Goal: Transaction & Acquisition: Purchase product/service

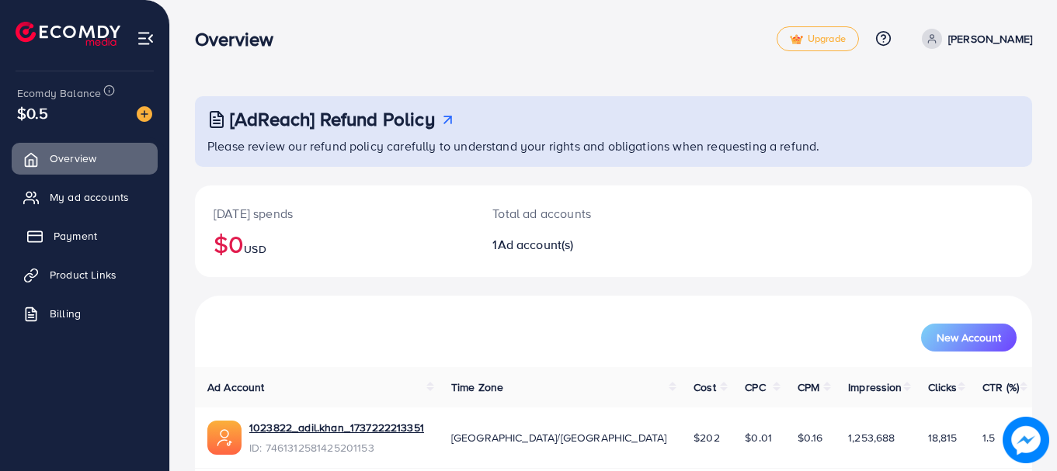
click at [39, 232] on rect at bounding box center [35, 237] width 14 height 10
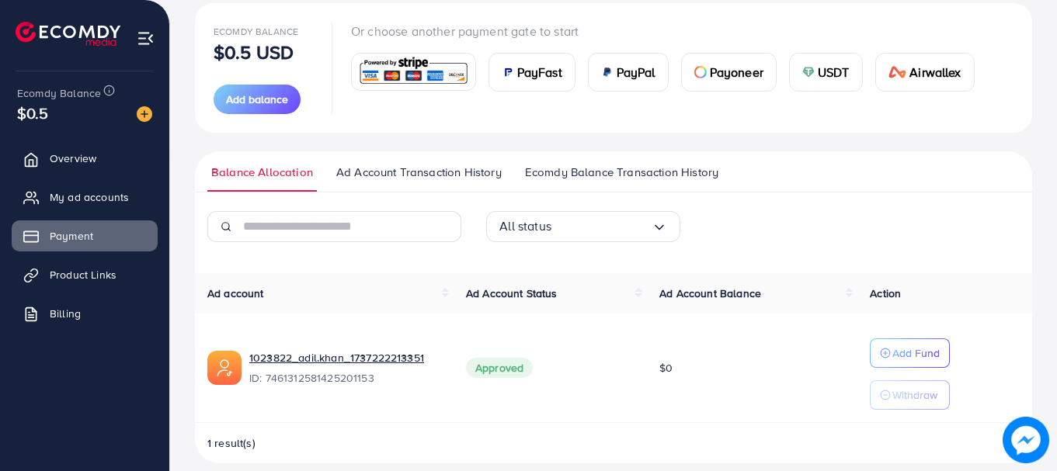
scroll to position [200, 0]
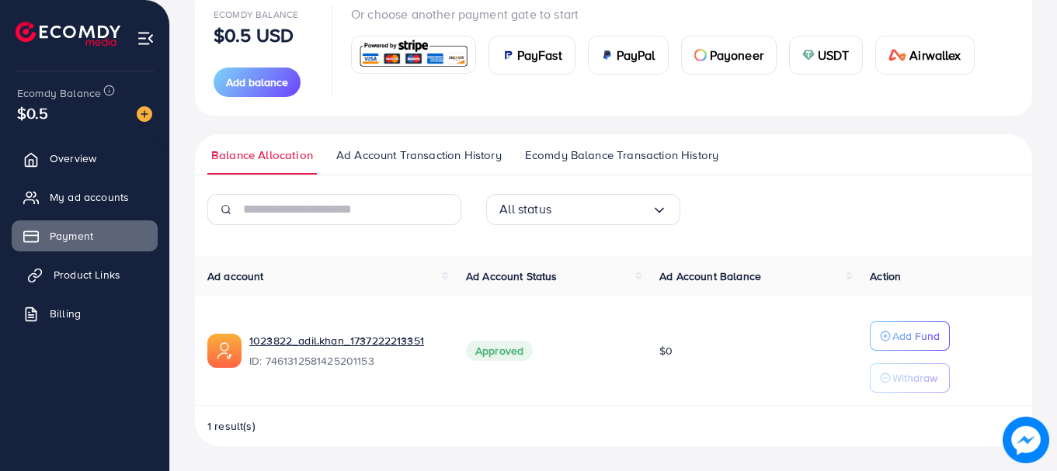
click at [103, 280] on span "Product Links" at bounding box center [87, 275] width 67 height 16
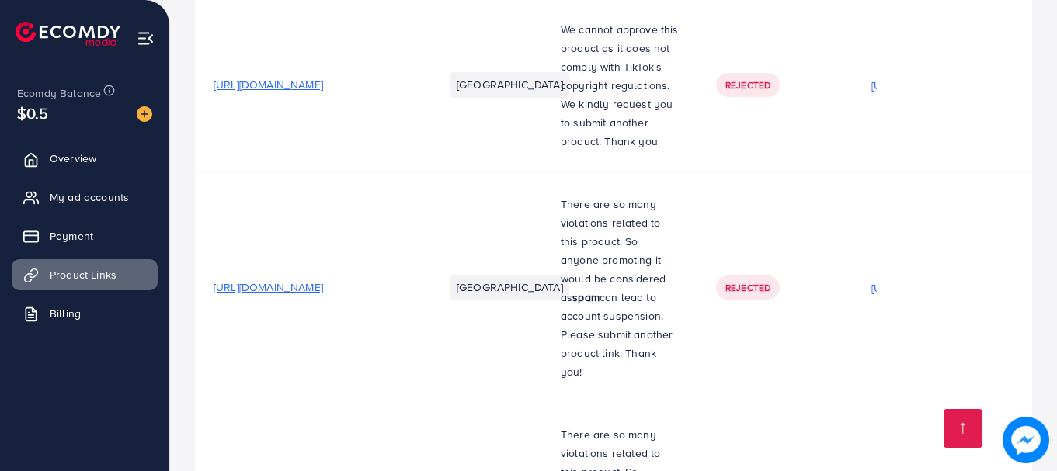
scroll to position [823, 0]
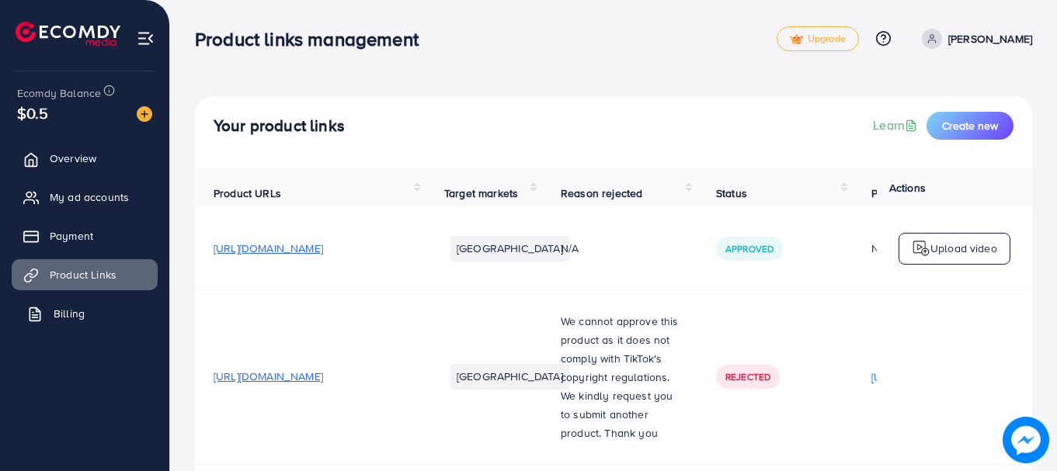
click at [107, 307] on link "Billing" at bounding box center [85, 313] width 146 height 31
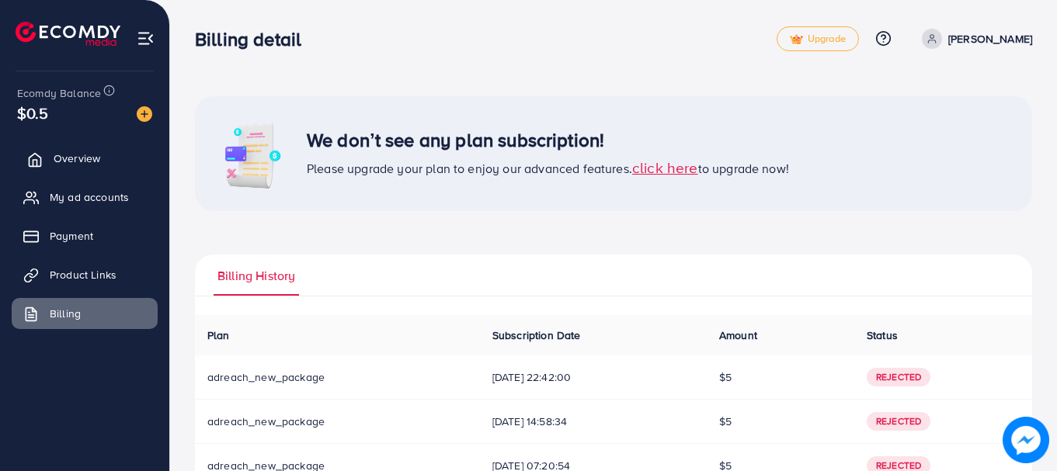
click at [78, 155] on span "Overview" at bounding box center [77, 159] width 47 height 16
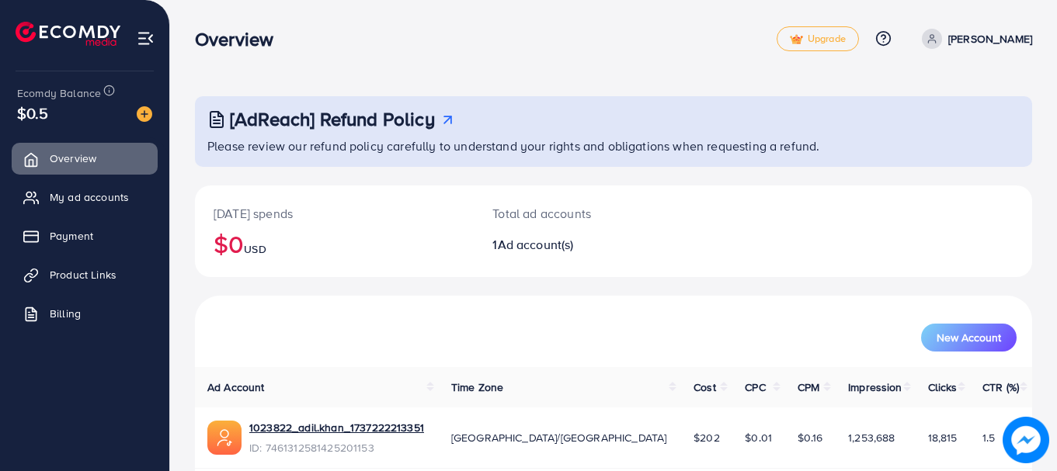
click at [450, 155] on div "[AdReach] Refund Policy Please review our refund policy carefully to understand…" at bounding box center [613, 131] width 837 height 71
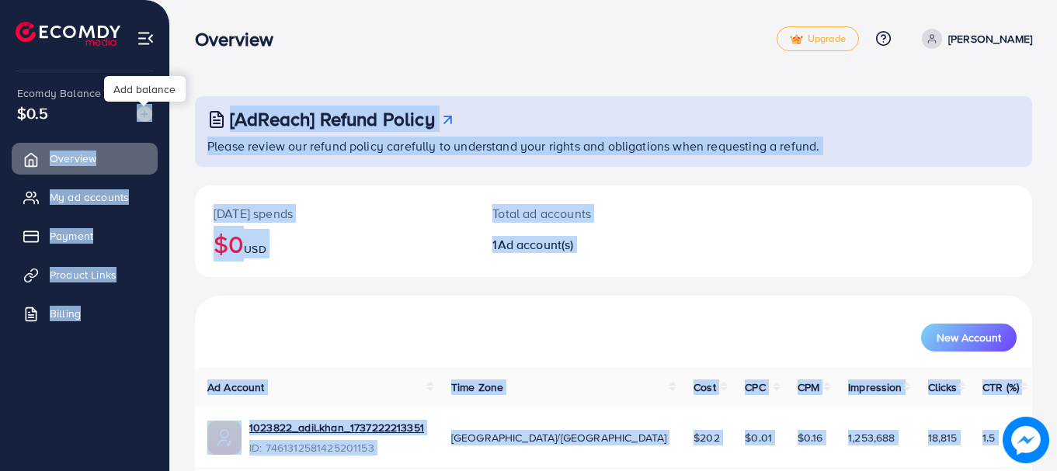
drag, startPoint x: 146, startPoint y: 106, endPoint x: 144, endPoint y: 115, distance: 9.6
click at [144, 115] on body "Overview Upgrade Help Center Contact Support Plans and Pricing Term and policy …" at bounding box center [528, 235] width 1057 height 471
click at [144, 115] on img at bounding box center [145, 114] width 16 height 16
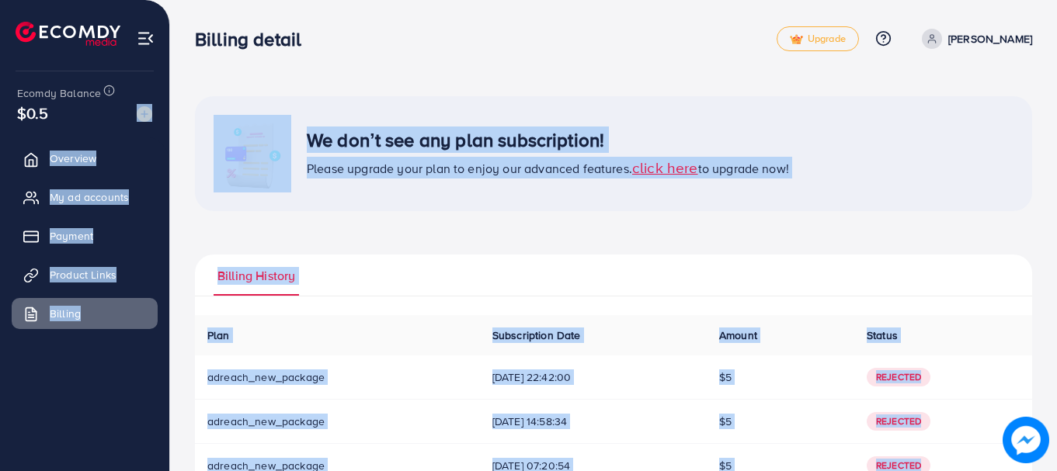
click at [363, 109] on div "We don’t see any plan subscription! Please upgrade your plan to enjoy our advan…" at bounding box center [613, 153] width 837 height 115
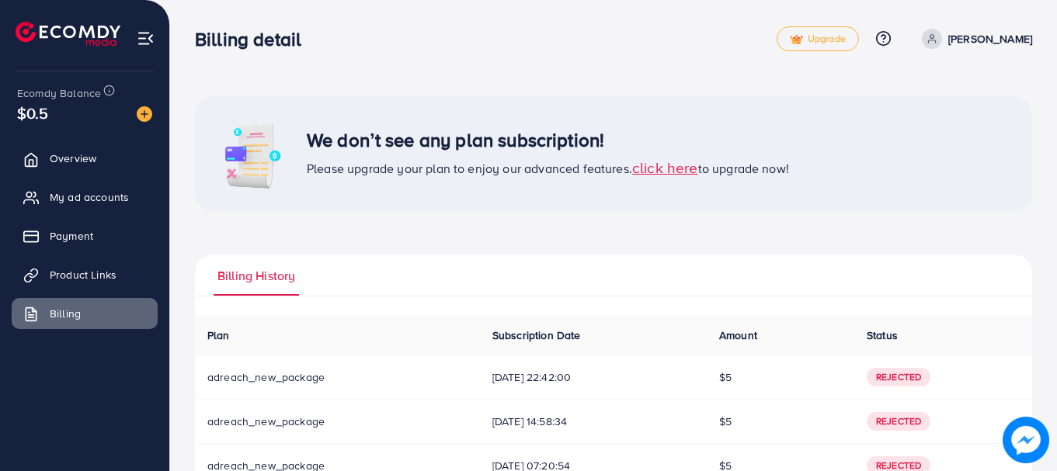
click at [143, 37] on img at bounding box center [146, 39] width 18 height 18
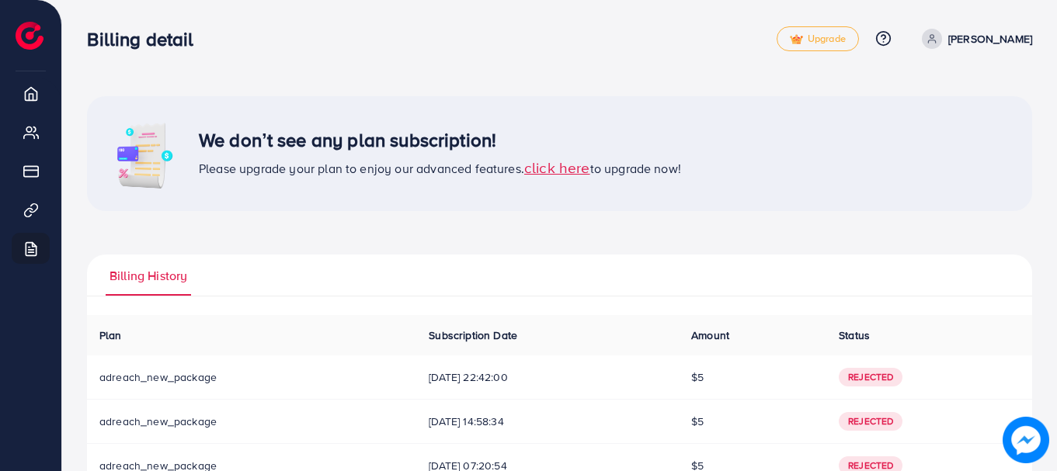
click at [937, 36] on icon at bounding box center [931, 38] width 11 height 11
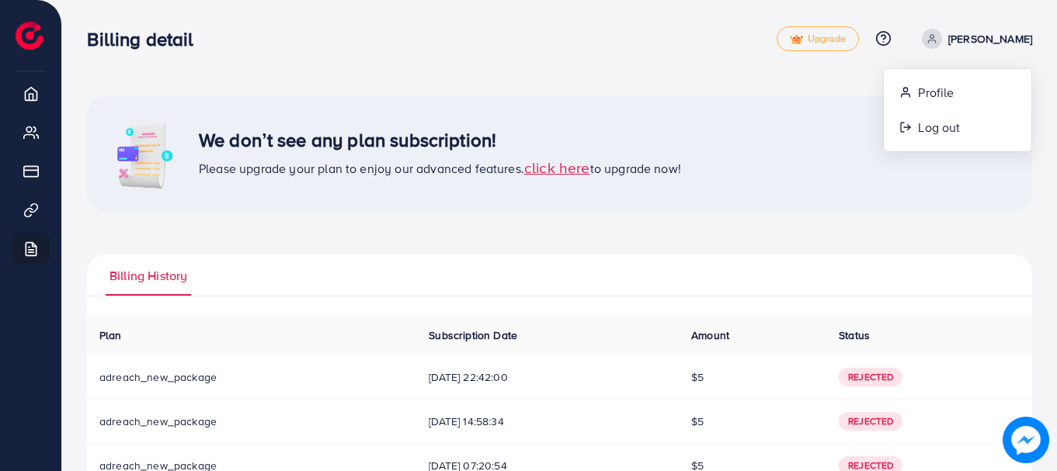
click at [414, 168] on span "Please upgrade your plan to enjoy our advanced features. click here to upgrade …" at bounding box center [440, 168] width 482 height 17
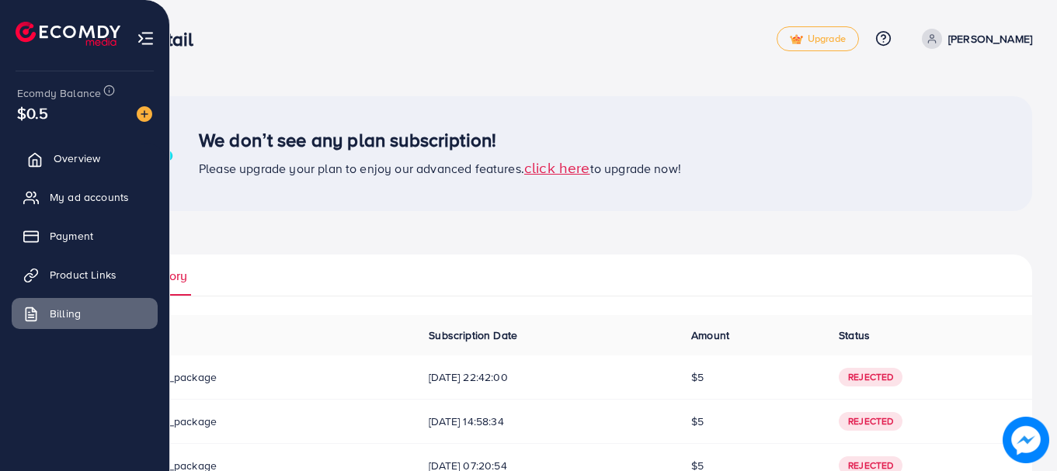
click at [75, 151] on span "Overview" at bounding box center [77, 159] width 47 height 16
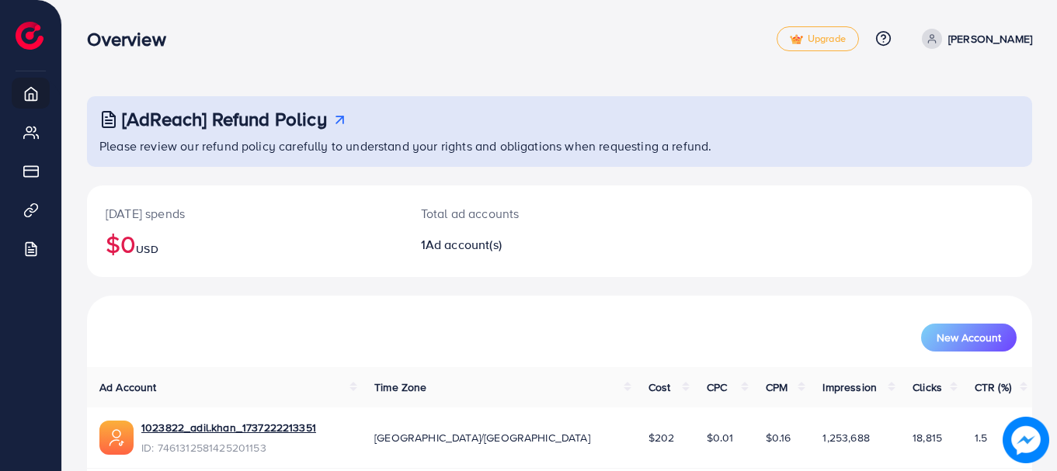
click at [231, 60] on div "Overview Upgrade Help Center Contact Support Plans and Pricing Term and policy …" at bounding box center [559, 38] width 945 height 45
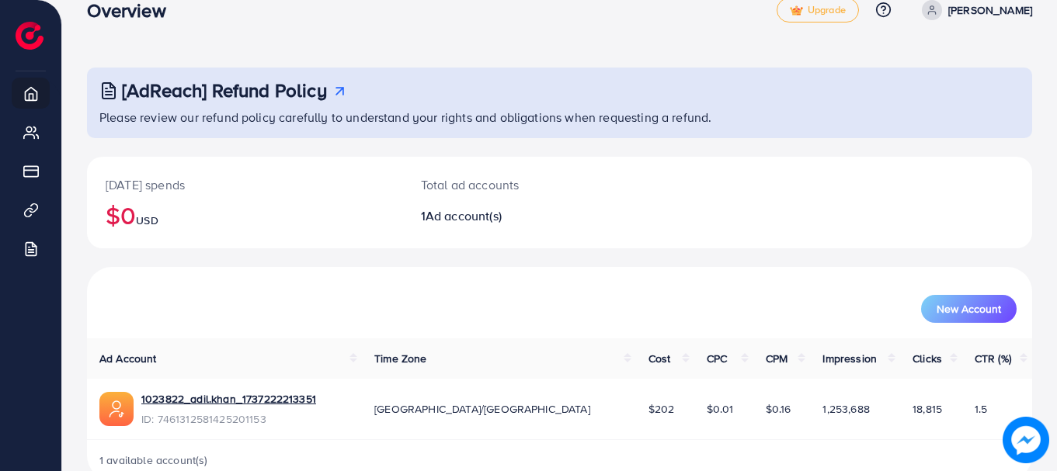
scroll to position [30, 0]
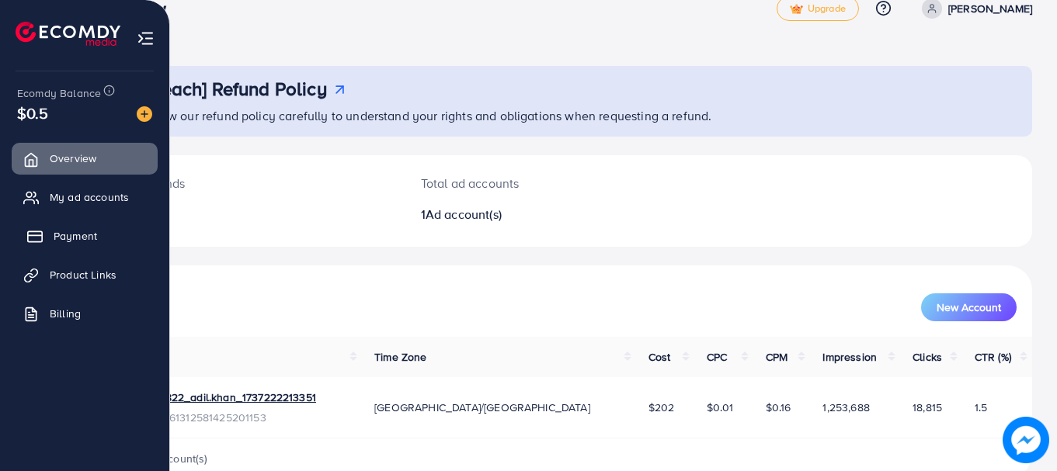
click at [54, 244] on span "Payment" at bounding box center [75, 236] width 43 height 16
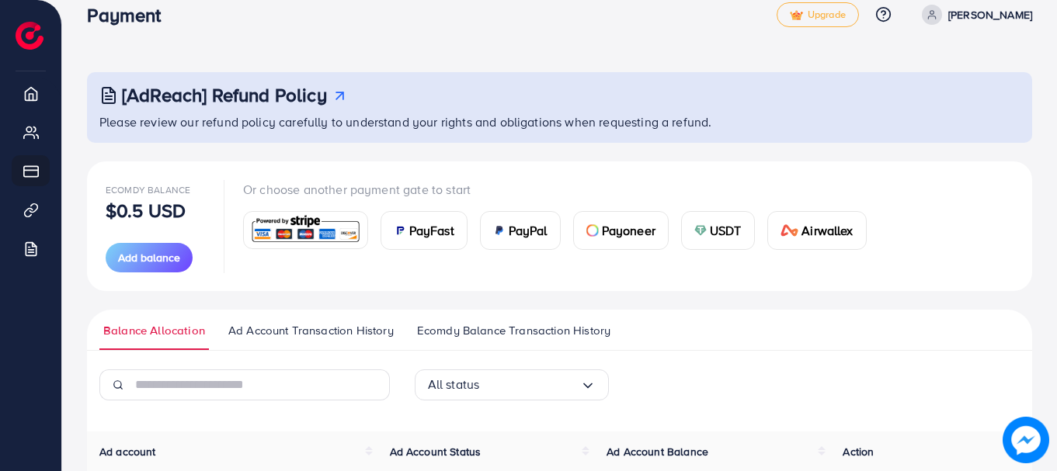
scroll to position [30, 0]
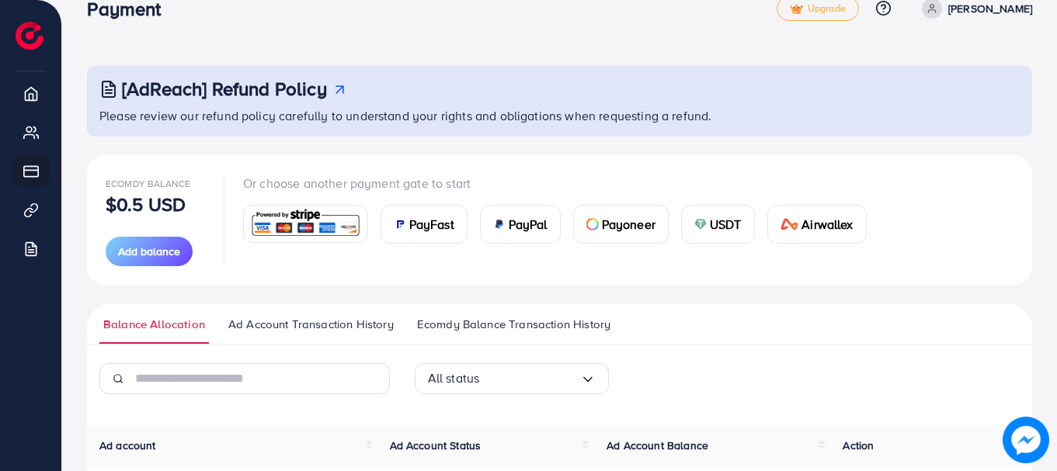
click at [424, 227] on span "PayFast" at bounding box center [431, 224] width 45 height 19
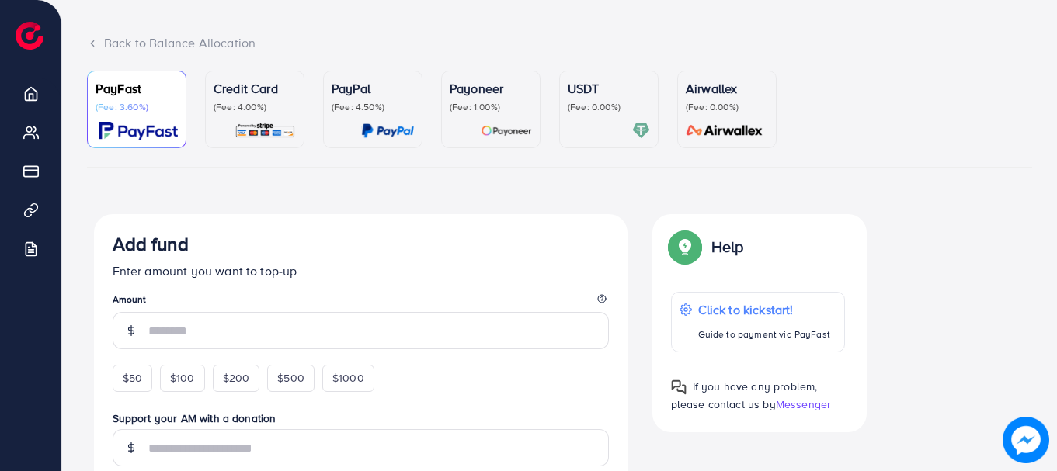
scroll to position [110, 0]
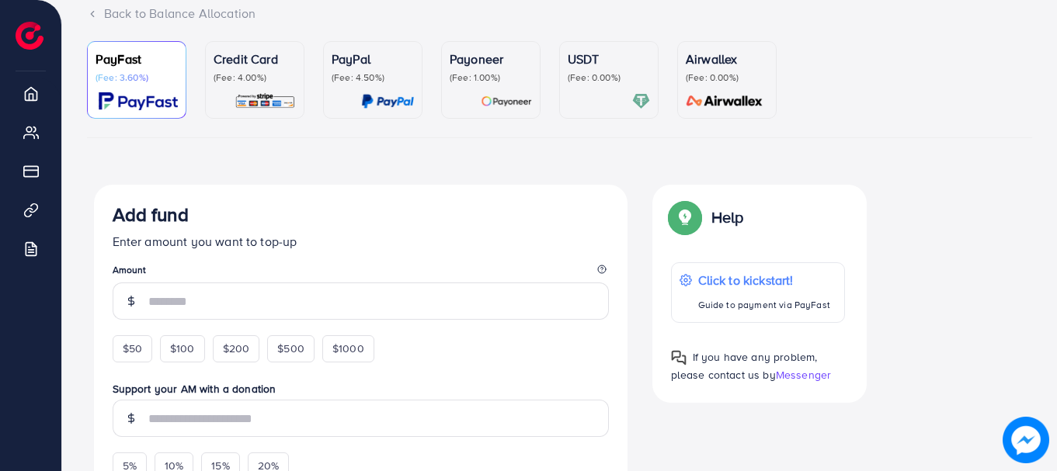
click at [634, 99] on img at bounding box center [641, 101] width 18 height 18
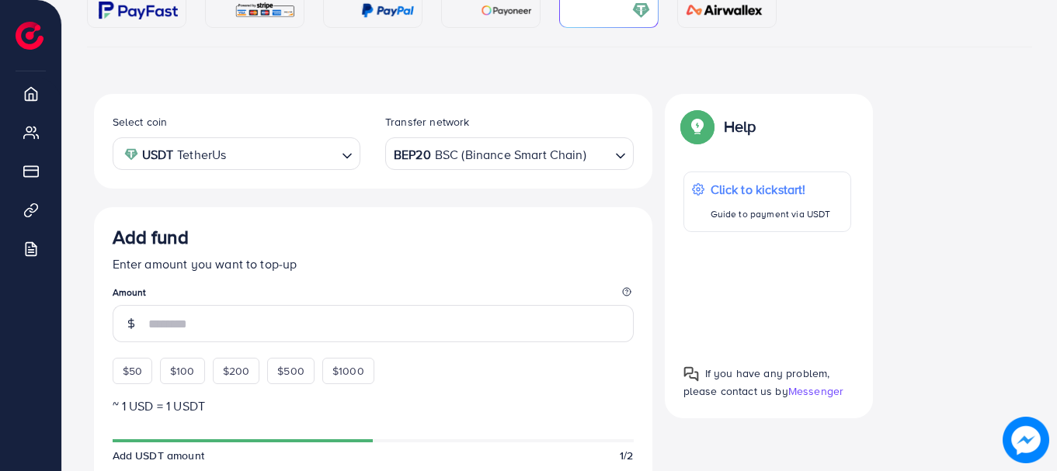
scroll to position [210, 0]
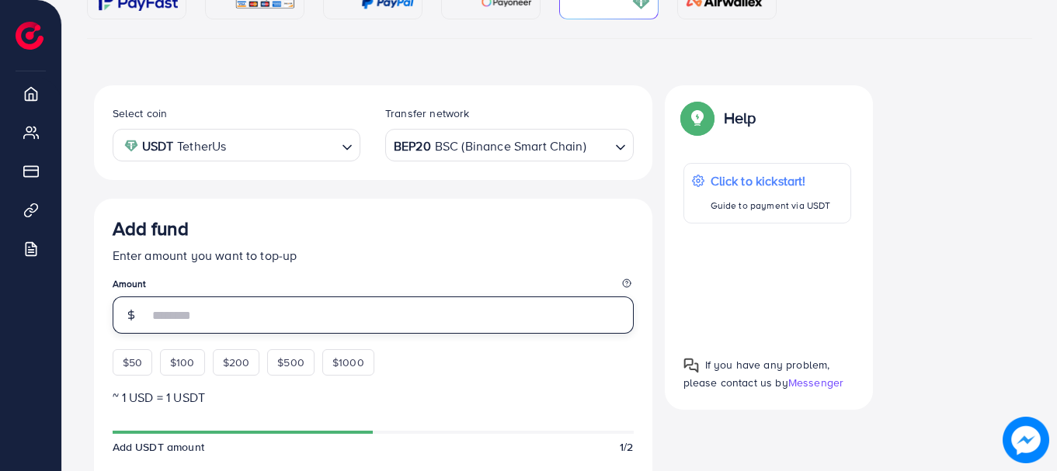
click at [176, 311] on input "number" at bounding box center [390, 315] width 485 height 37
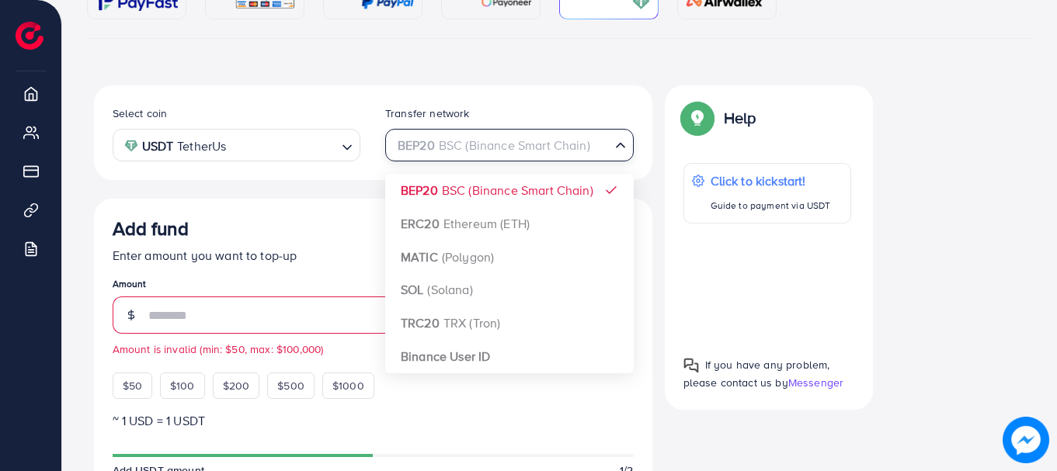
click at [614, 148] on icon "Search for option" at bounding box center [621, 145] width 16 height 16
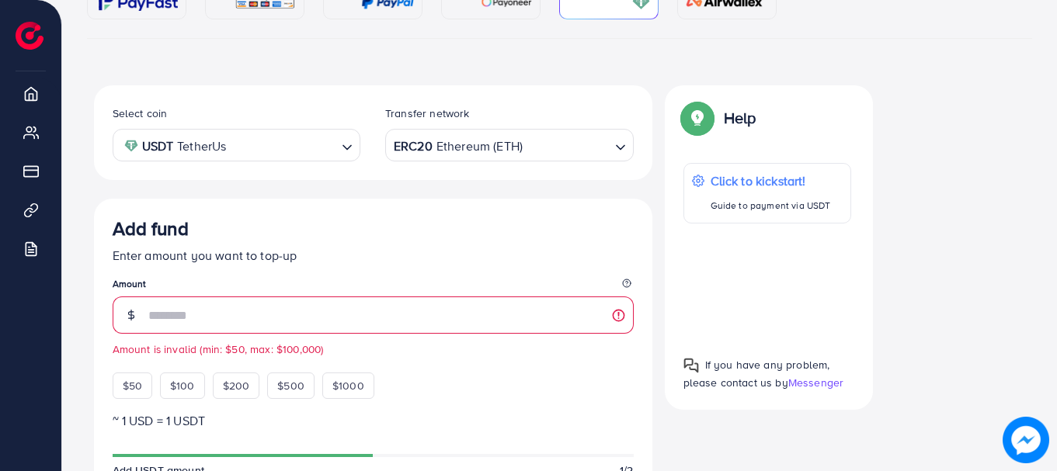
click at [345, 148] on icon "Search for option" at bounding box center [347, 148] width 16 height 16
click at [514, 176] on div "Select coin USDT TetherUs Loading... USDT TetherUs USDC USD Coin Transfer netwo…" at bounding box center [373, 132] width 558 height 95
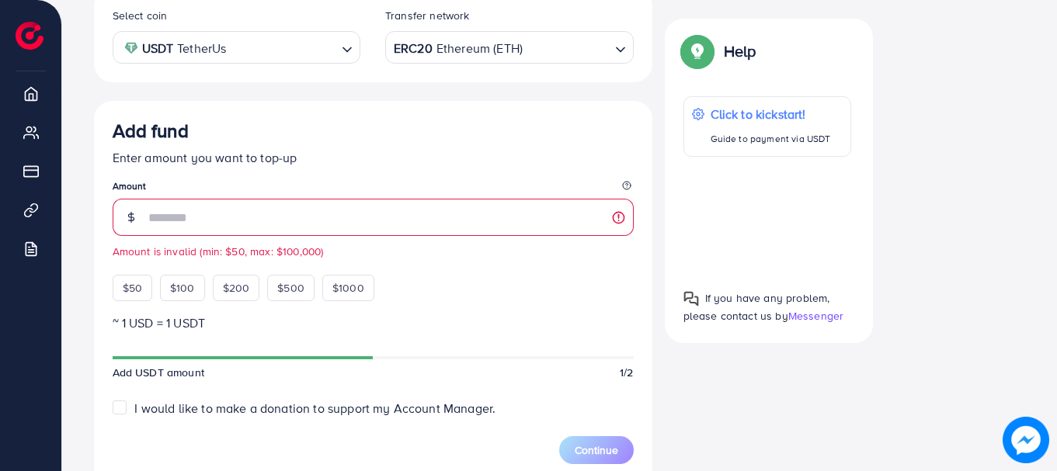
scroll to position [316, 0]
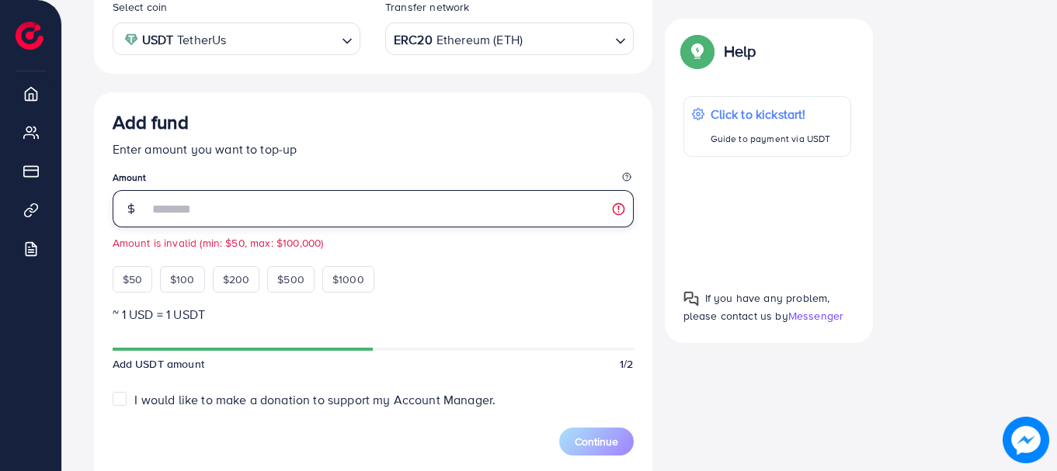
click at [252, 192] on input "**" at bounding box center [390, 208] width 485 height 37
type input "*"
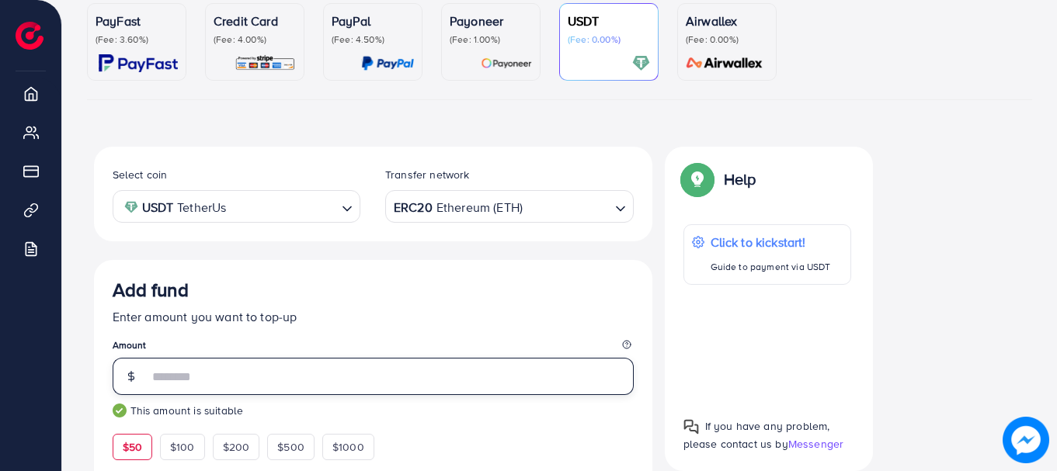
scroll to position [137, 0]
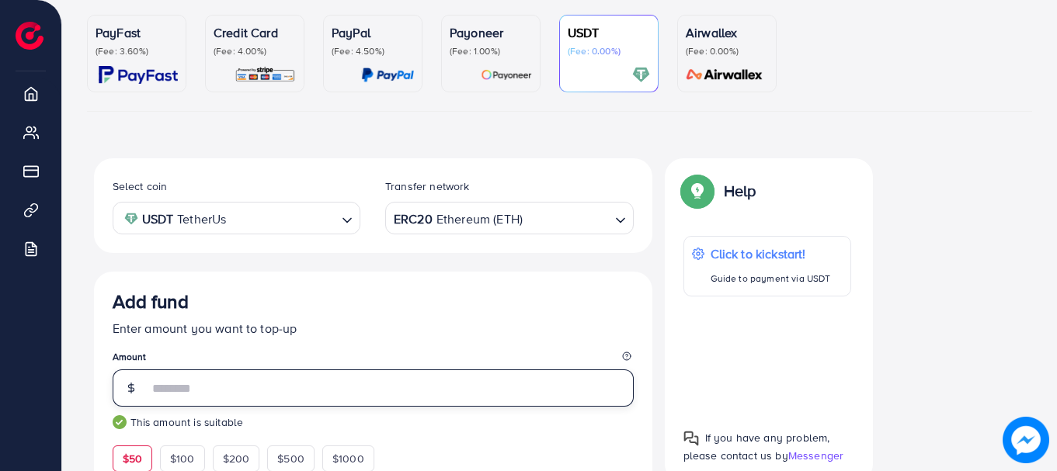
type input "**"
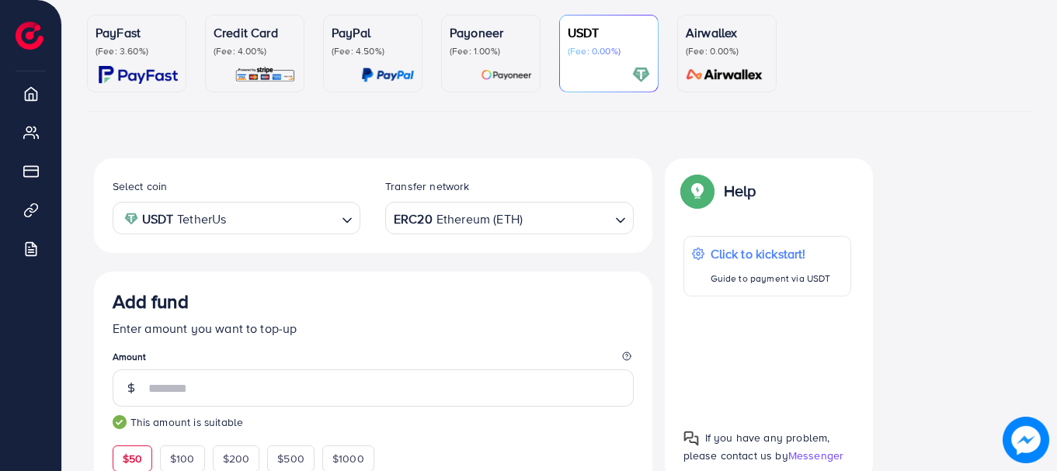
click at [259, 51] on p "(Fee: 4.00%)" at bounding box center [255, 51] width 82 height 12
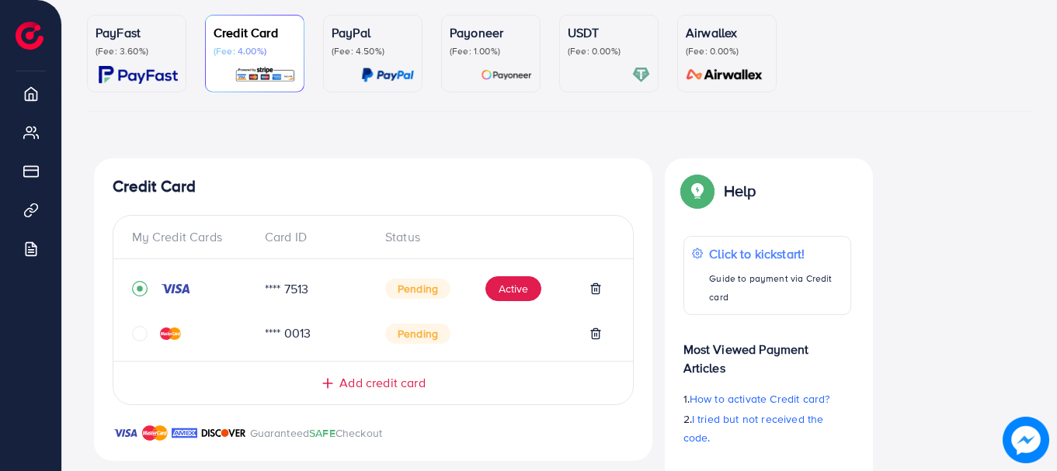
click at [99, 56] on p "(Fee: 3.60%)" at bounding box center [137, 51] width 82 height 12
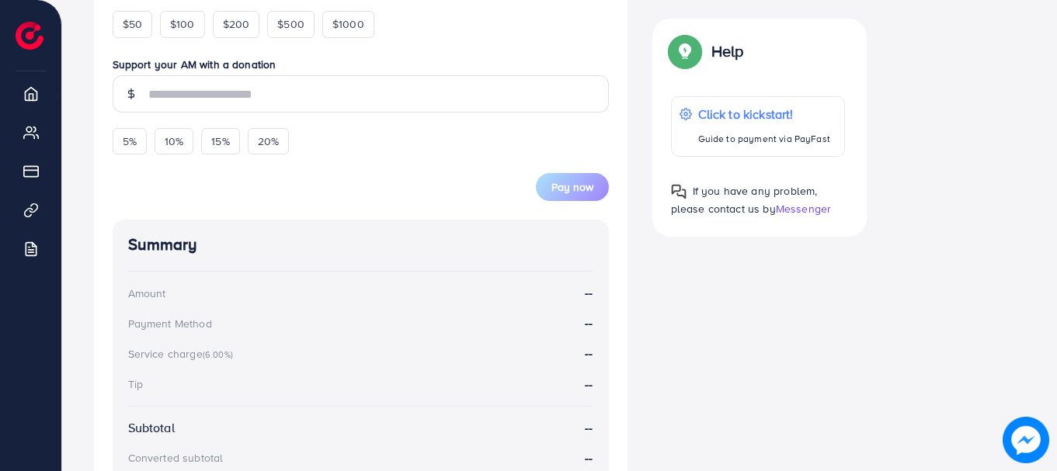
scroll to position [436, 0]
drag, startPoint x: 135, startPoint y: 26, endPoint x: 250, endPoint y: 203, distance: 211.7
click at [250, 203] on div "Add fund Enter amount you want to top-up Amount $50 $100 $200 $500 $1000 Suppor…" at bounding box center [360, 240] width 533 height 762
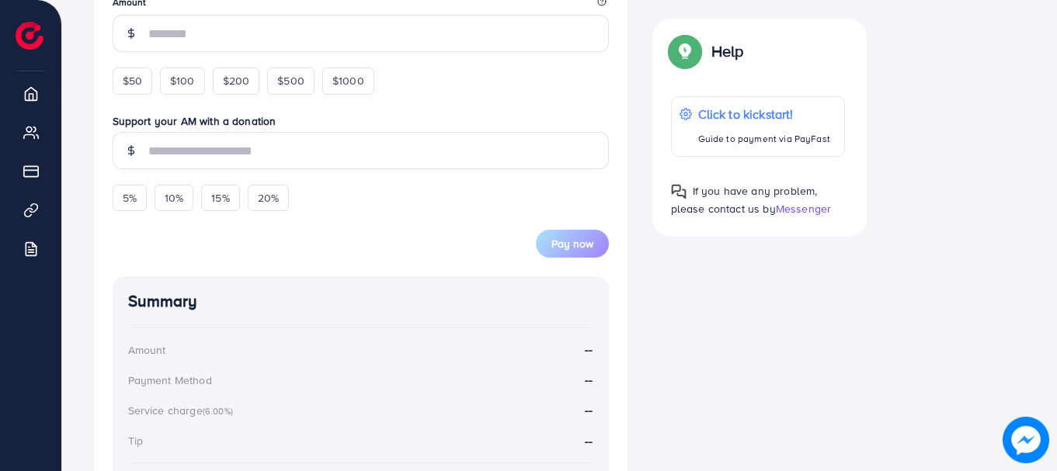
scroll to position [382, 0]
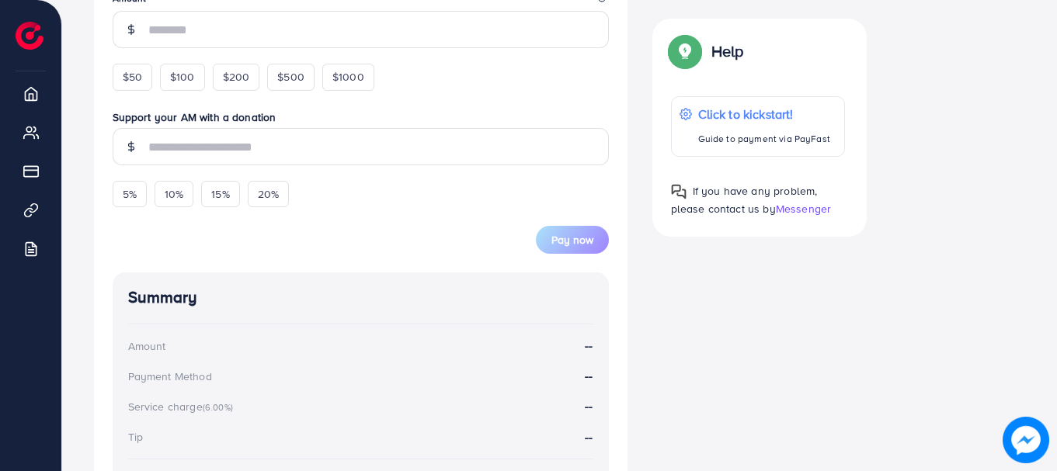
click at [391, 234] on div "Pay now" at bounding box center [361, 230] width 496 height 47
click at [133, 73] on span "$50" at bounding box center [132, 77] width 19 height 16
type input "**"
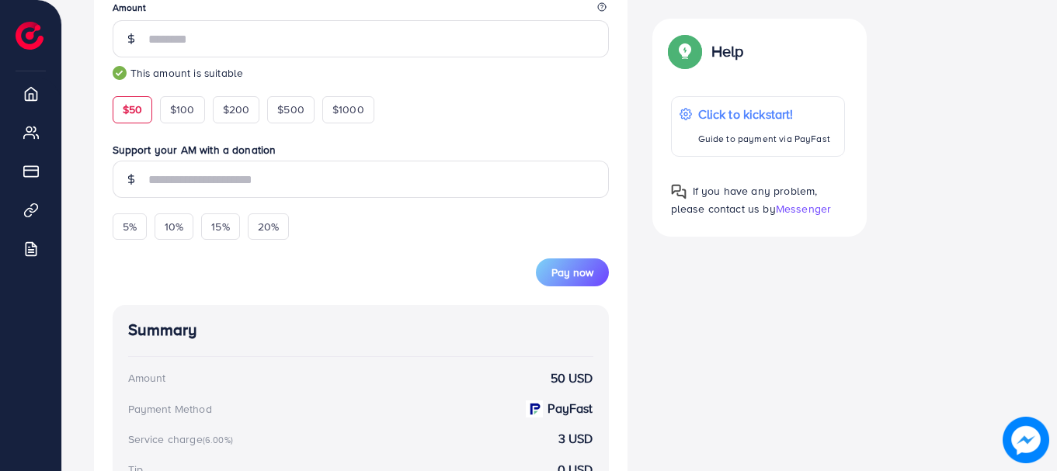
scroll to position [375, 0]
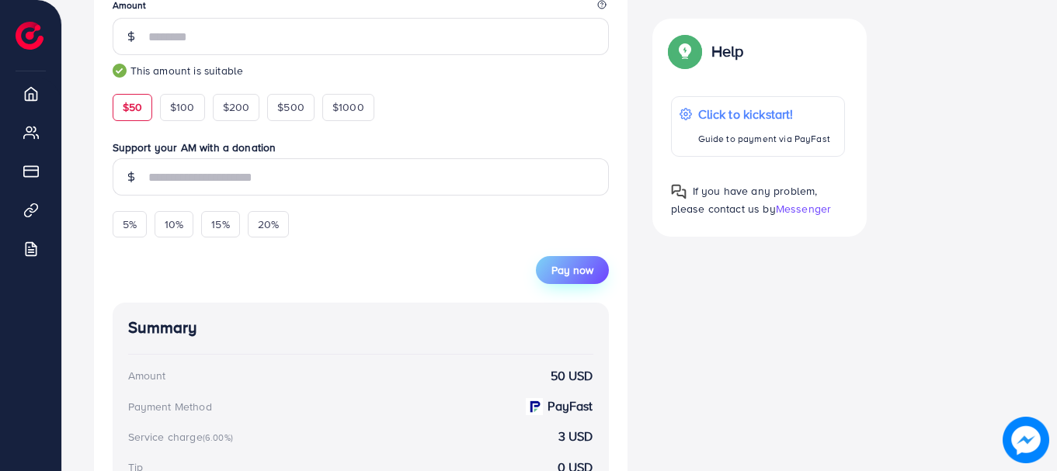
click at [575, 277] on span "Pay now" at bounding box center [572, 270] width 42 height 16
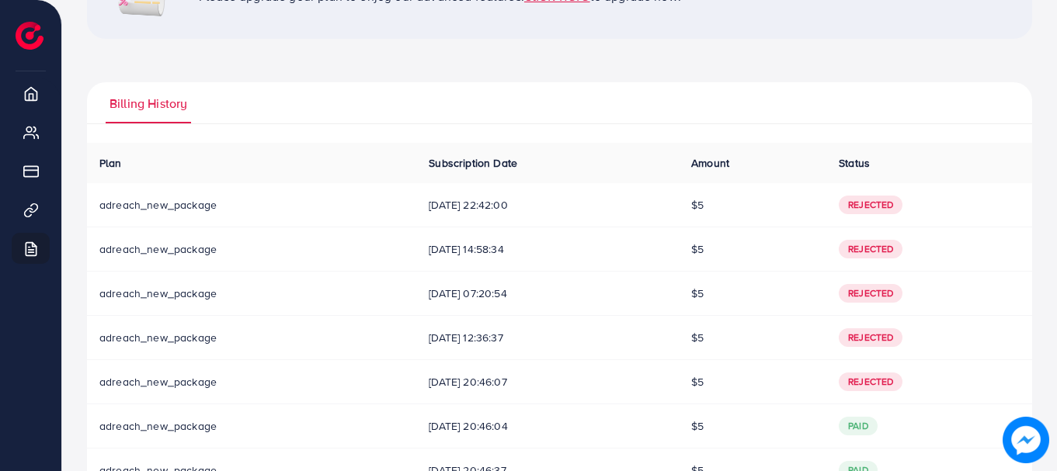
scroll to position [173, 0]
click at [575, 277] on td "[DATE] 07:20:54" at bounding box center [547, 293] width 262 height 44
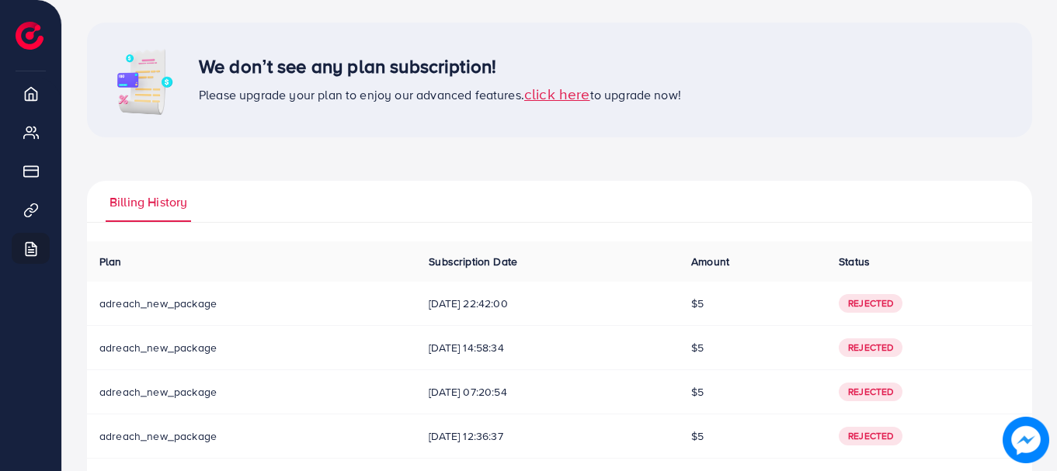
scroll to position [0, 0]
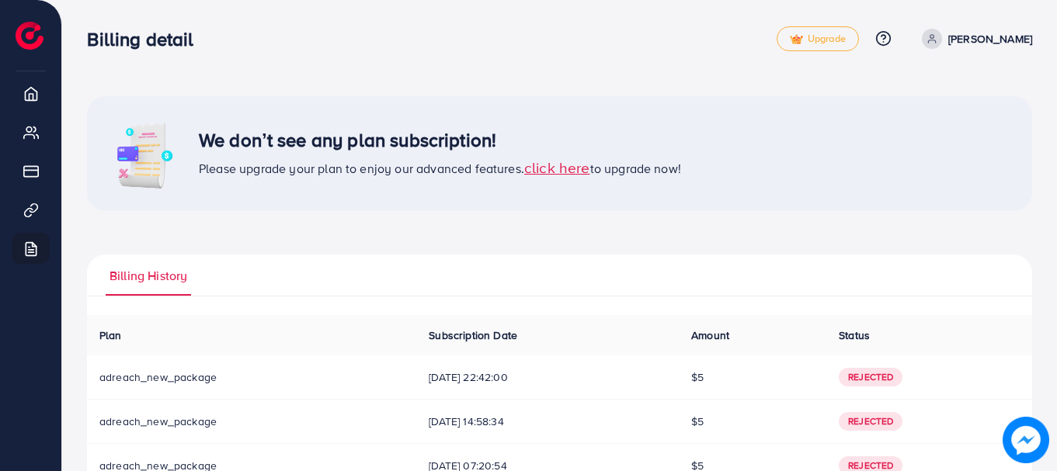
click at [576, 177] on span "click here" at bounding box center [557, 167] width 66 height 21
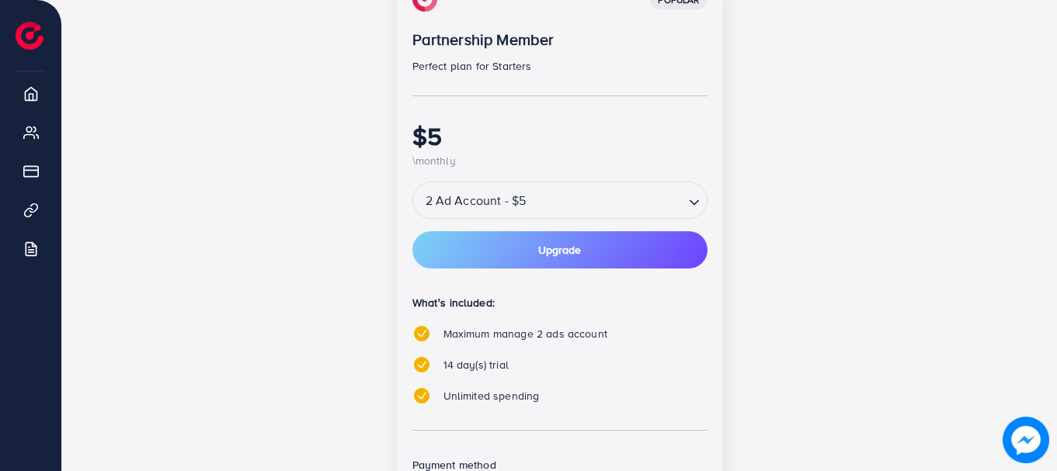
scroll to position [263, 0]
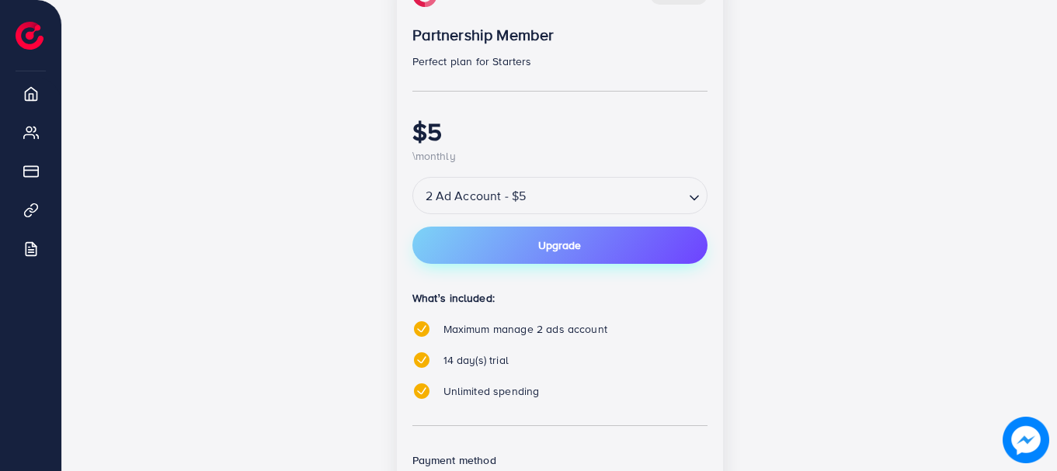
click at [603, 248] on button "Upgrade" at bounding box center [559, 245] width 295 height 37
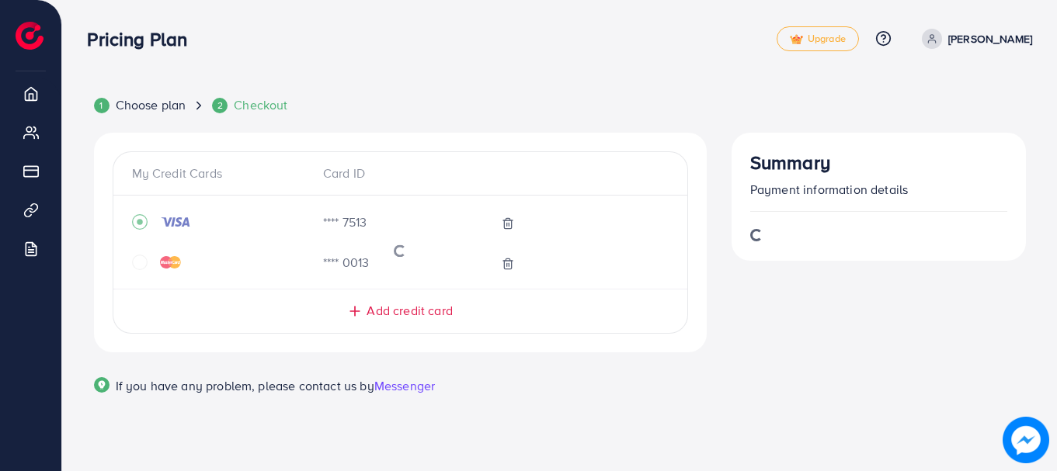
scroll to position [0, 0]
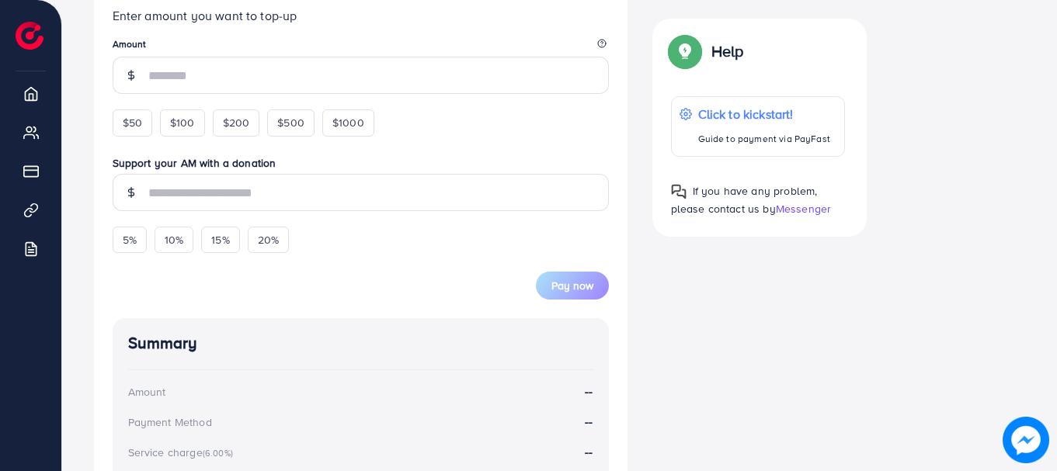
scroll to position [335, 0]
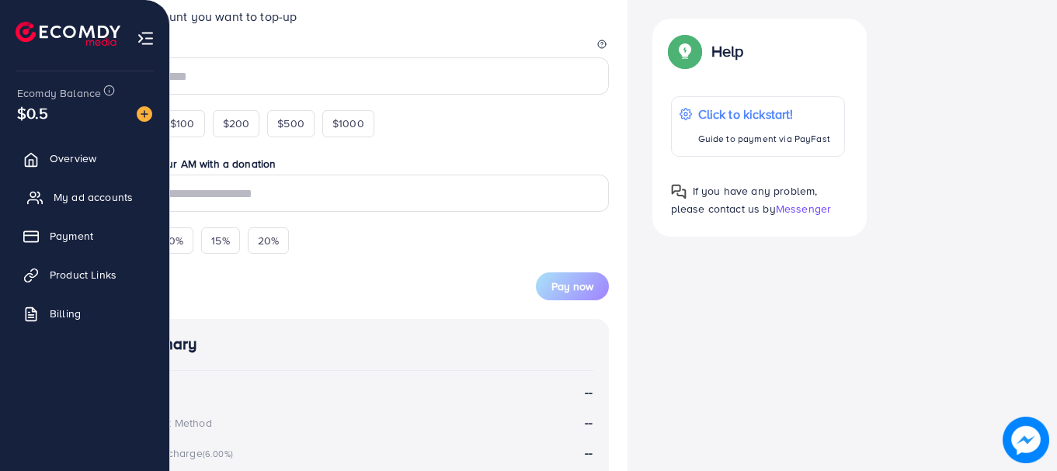
click at [56, 197] on span "My ad accounts" at bounding box center [93, 197] width 79 height 16
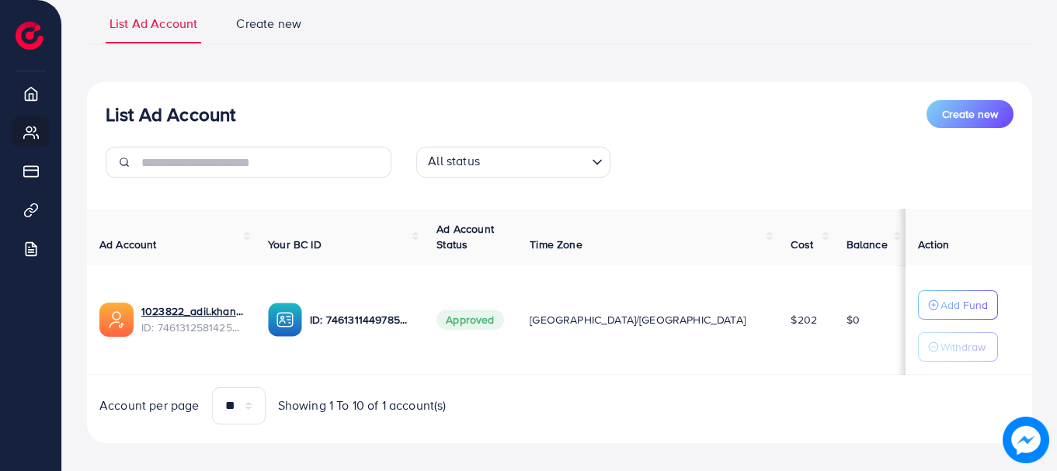
scroll to position [113, 0]
click at [927, 316] on button "Add Fund" at bounding box center [958, 305] width 80 height 30
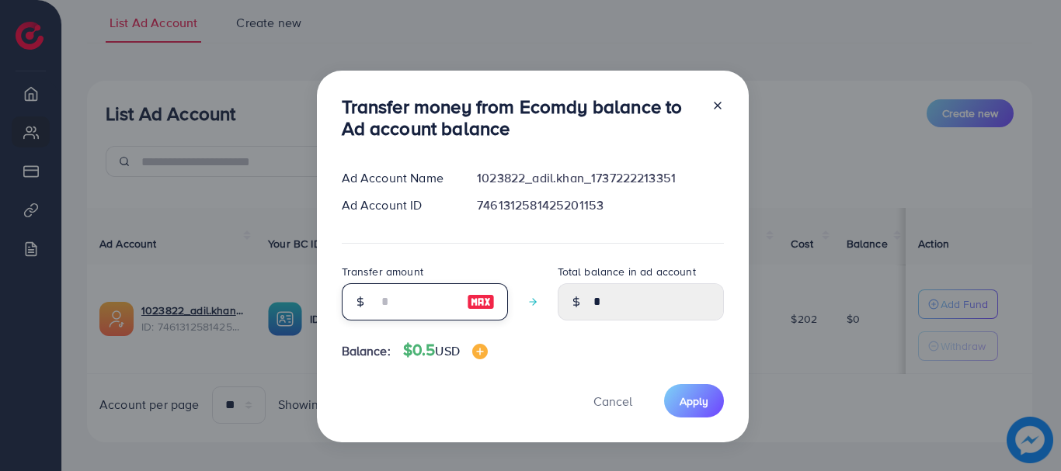
click at [415, 302] on input "number" at bounding box center [416, 301] width 78 height 37
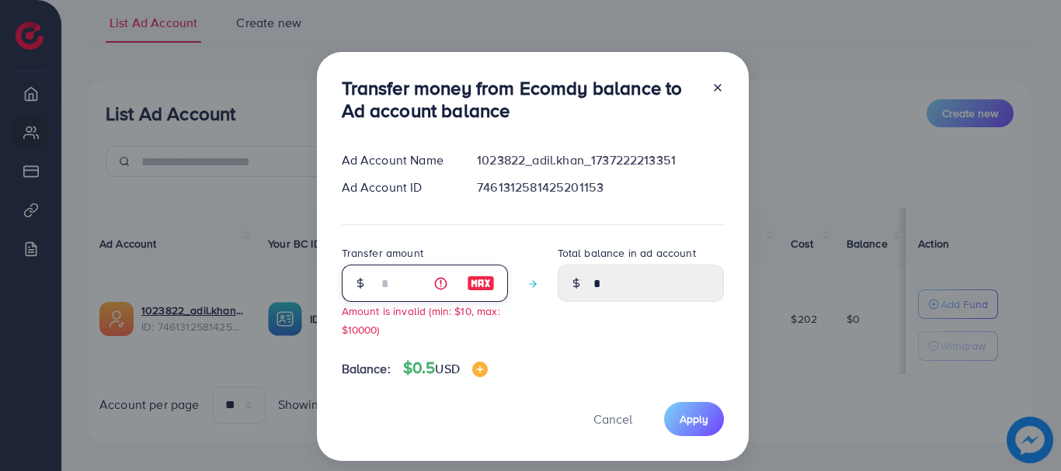
type input "**"
type input "****"
type input "*"
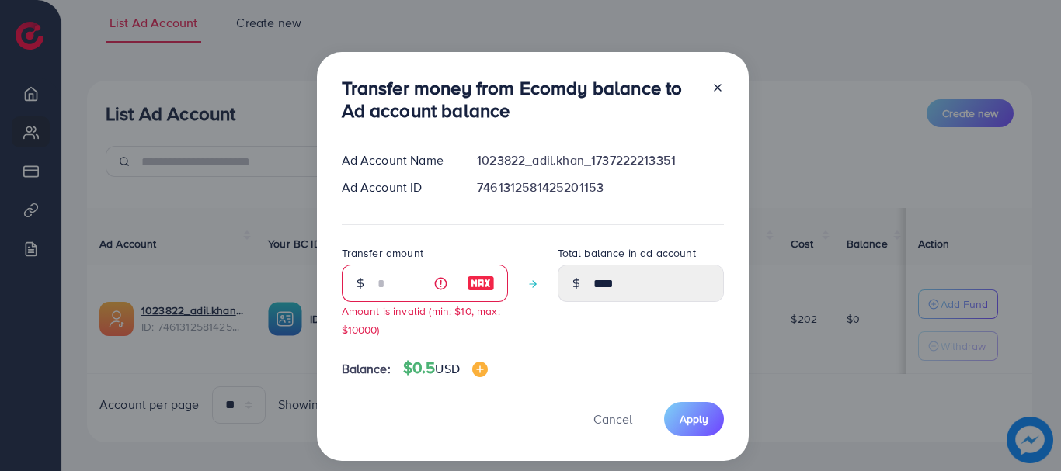
click at [714, 86] on line at bounding box center [717, 88] width 6 height 6
type input "*"
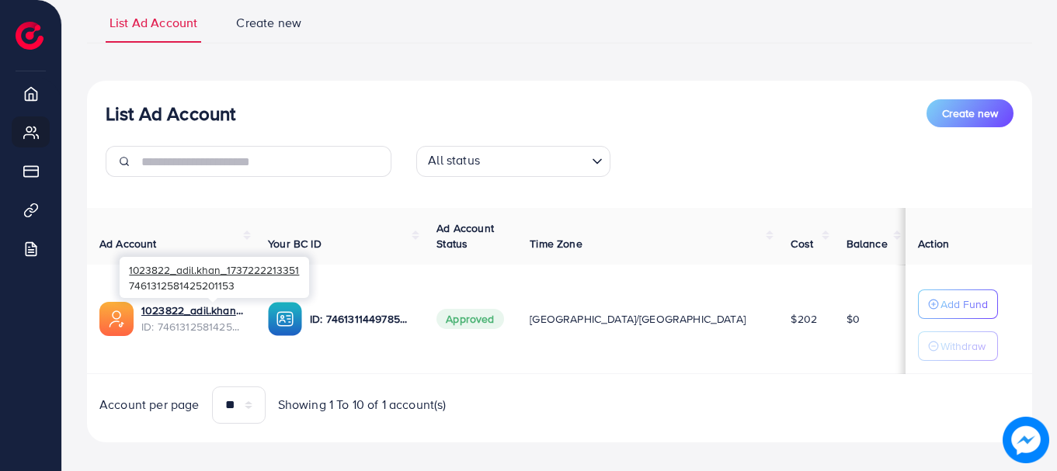
click at [210, 320] on span "ID: 7461312581425201153" at bounding box center [192, 327] width 102 height 16
click at [200, 312] on link "1023822_adil.khan_1737222213351" at bounding box center [192, 311] width 102 height 16
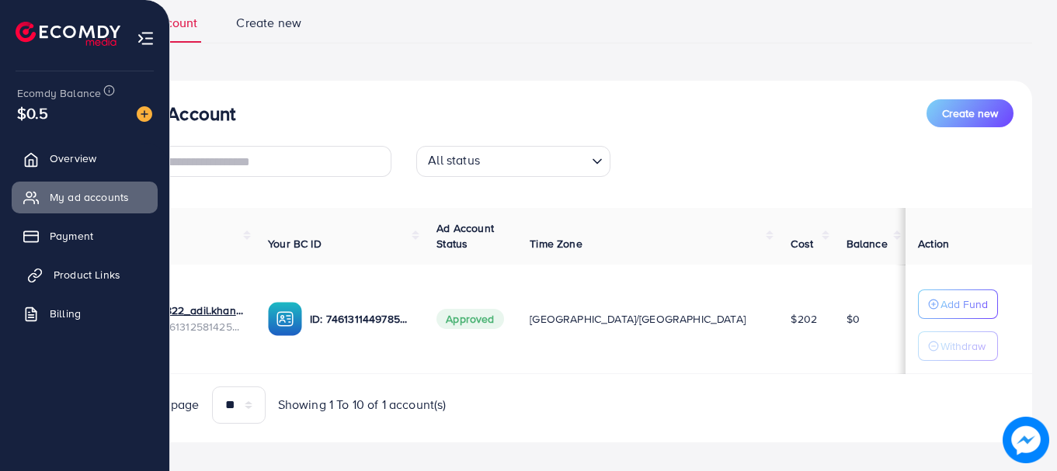
click at [67, 286] on link "Product Links" at bounding box center [85, 274] width 146 height 31
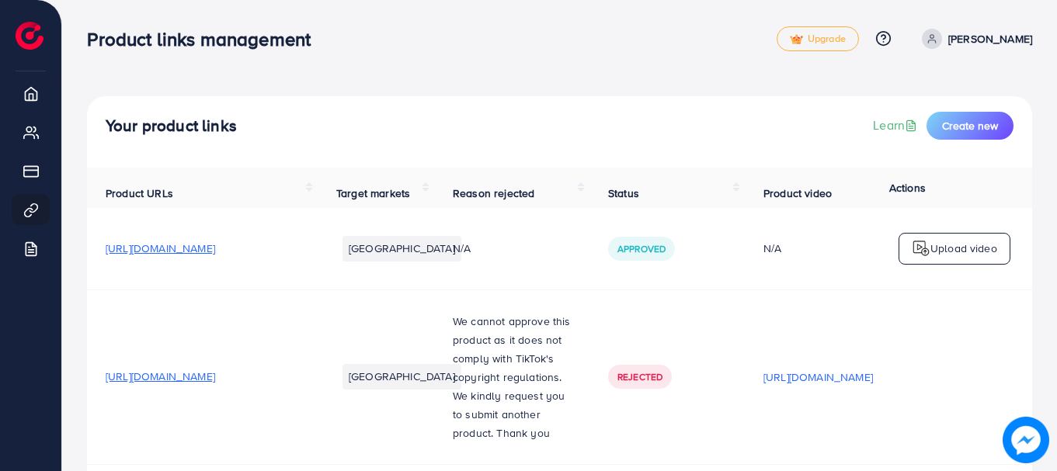
click at [726, 365] on div "Rejected" at bounding box center [667, 376] width 118 height 23
click at [961, 119] on span "Create new" at bounding box center [970, 126] width 56 height 16
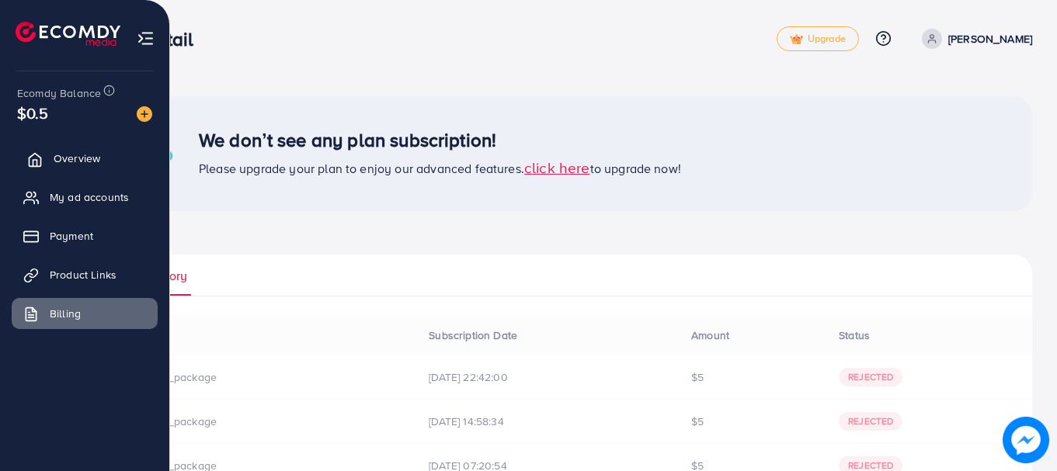
click at [71, 162] on span "Overview" at bounding box center [77, 159] width 47 height 16
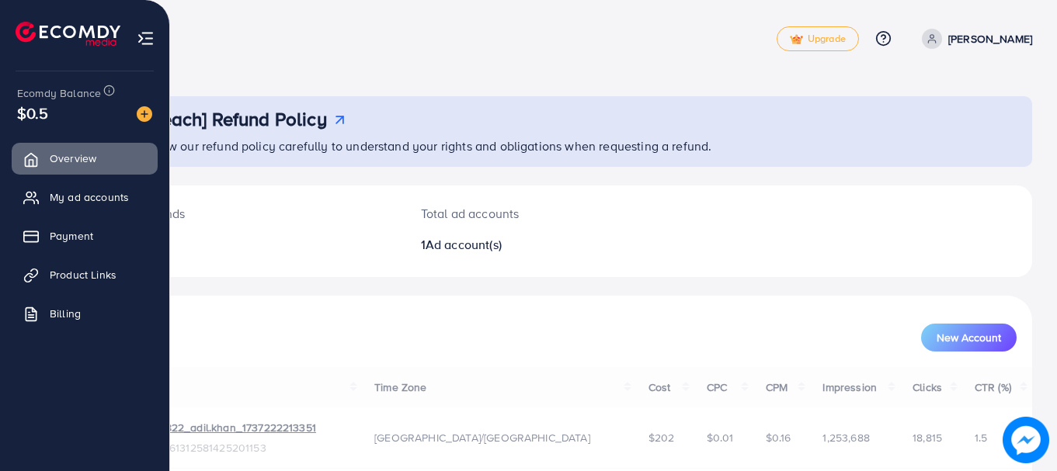
click at [144, 43] on img at bounding box center [146, 39] width 18 height 18
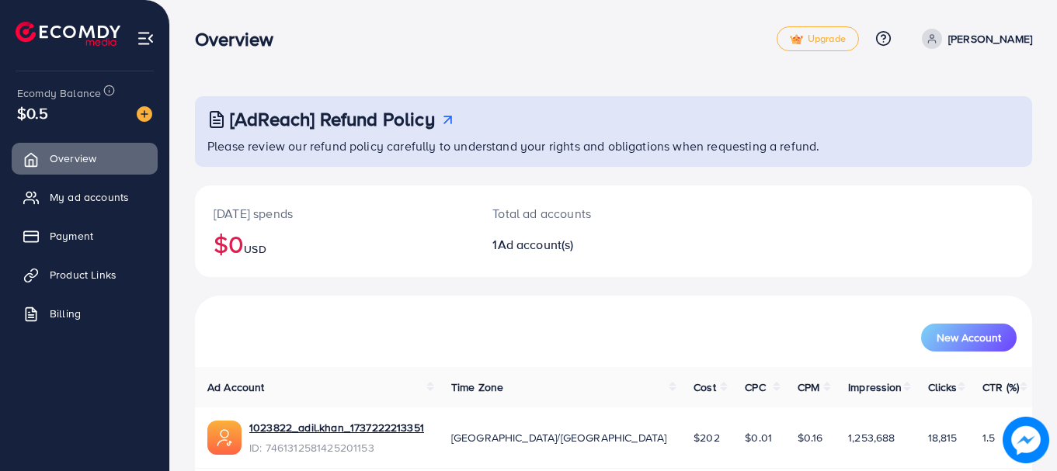
click at [937, 40] on icon at bounding box center [931, 38] width 11 height 11
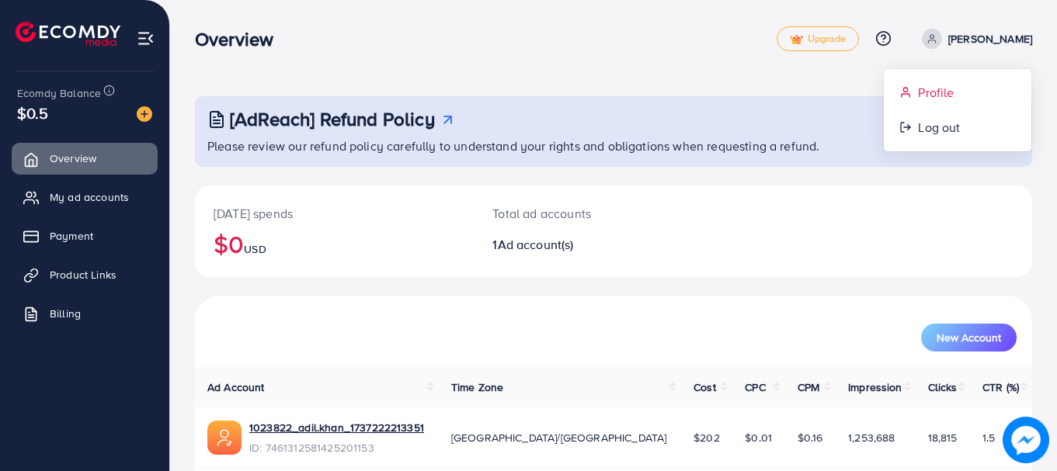
click at [953, 93] on span "Profile" at bounding box center [936, 92] width 36 height 19
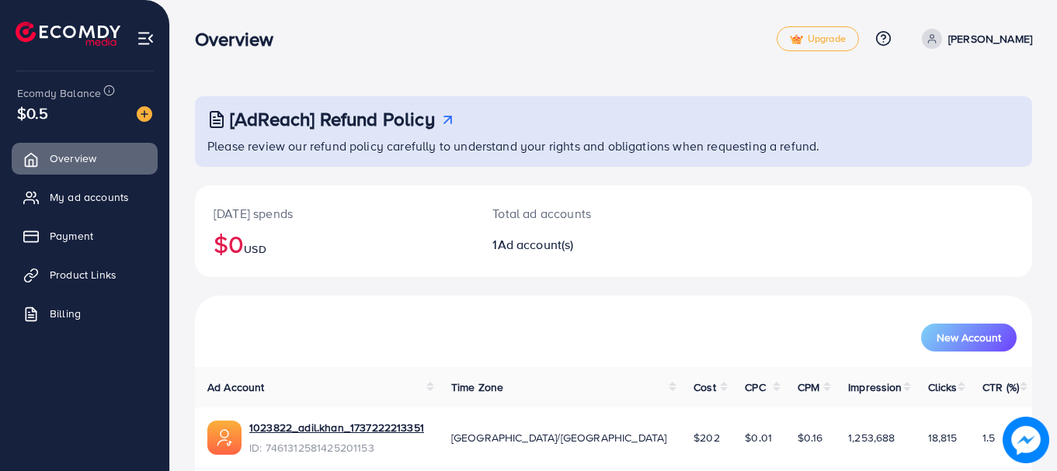
select select "**********"
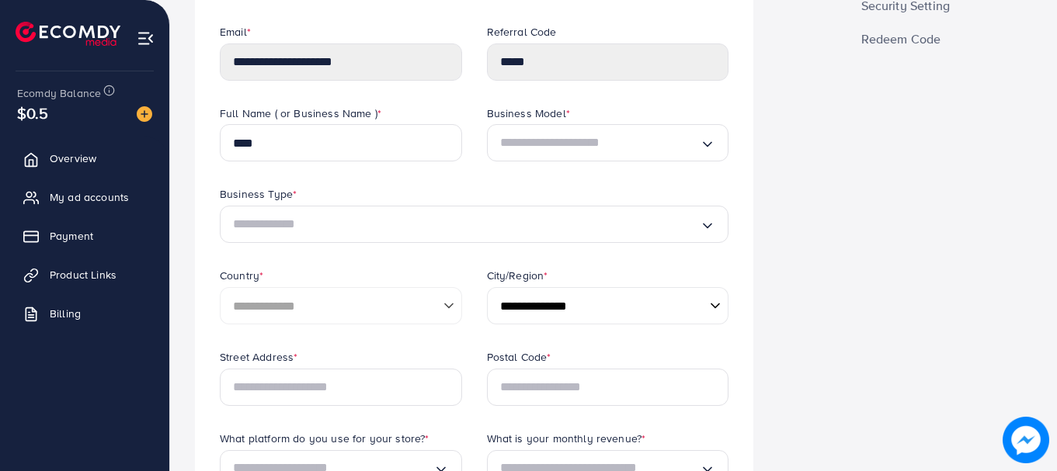
scroll to position [141, 0]
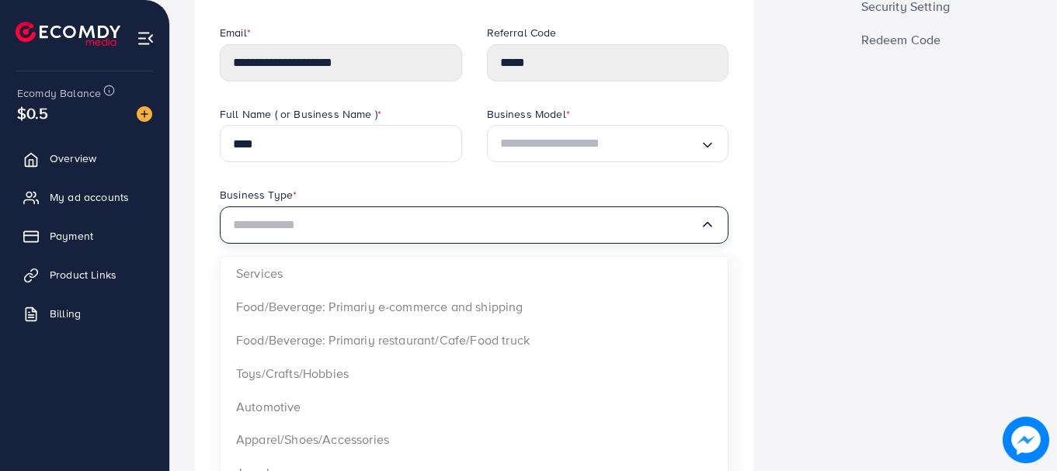
click at [701, 241] on div "Loading..." at bounding box center [474, 225] width 509 height 37
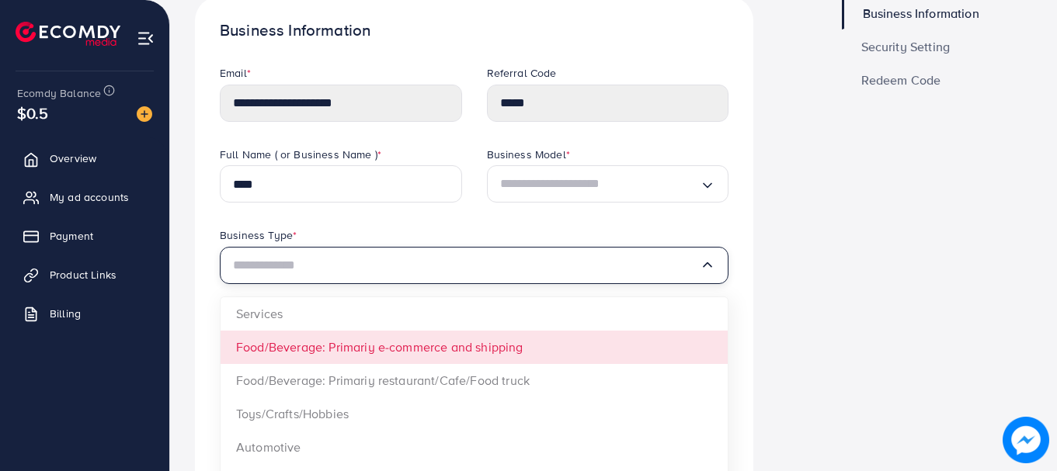
scroll to position [99, 0]
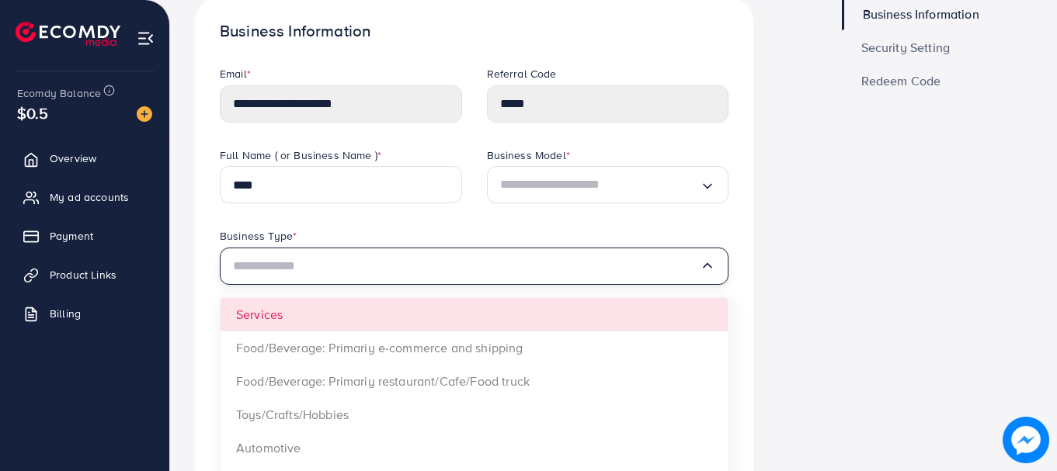
click at [435, 269] on input "Search for option" at bounding box center [466, 266] width 467 height 25
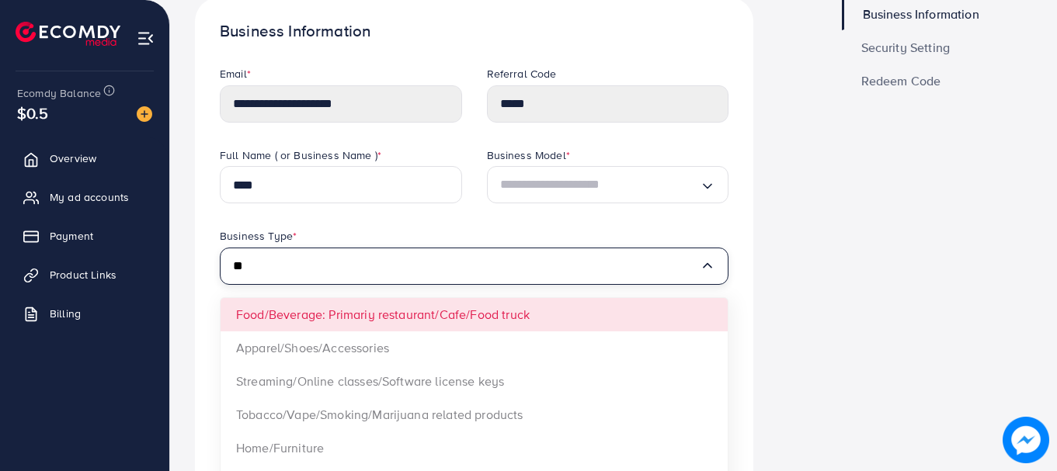
type input "*"
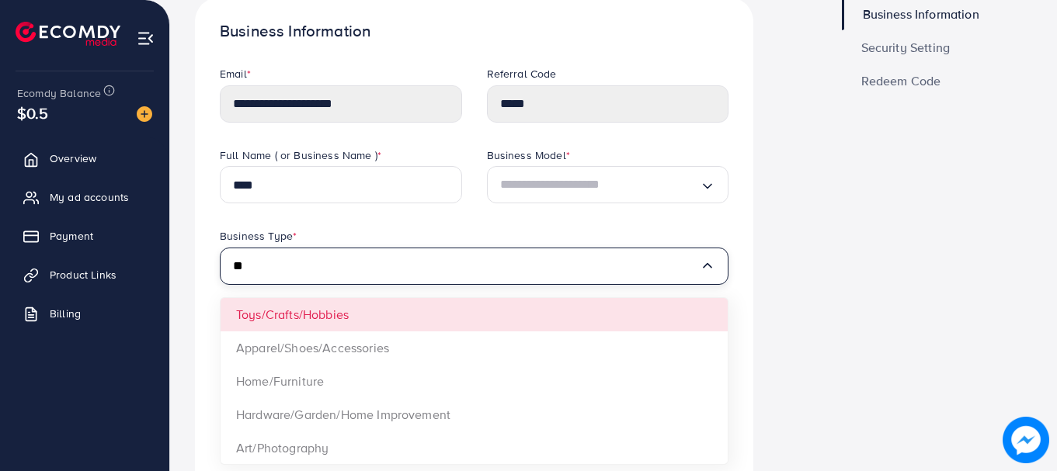
type input "*"
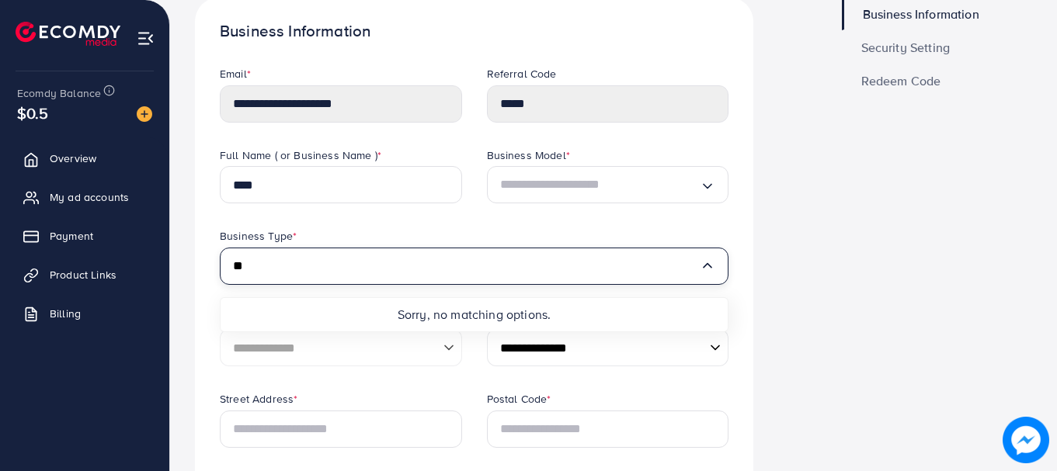
type input "*"
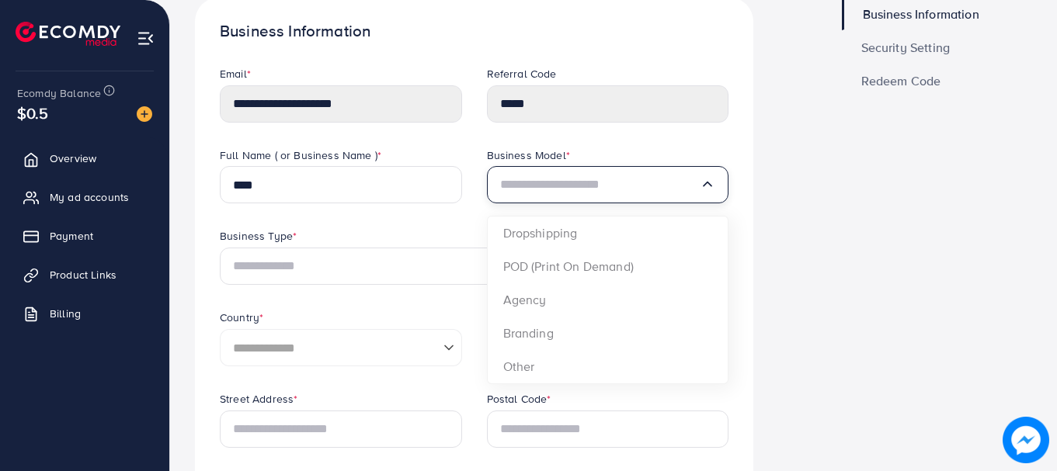
click at [707, 190] on icon "Search for option" at bounding box center [708, 184] width 16 height 16
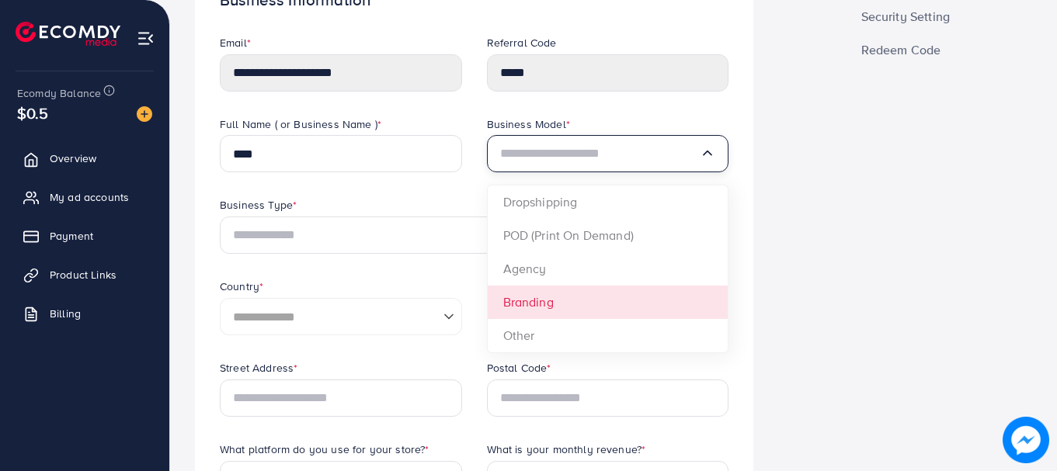
scroll to position [130, 0]
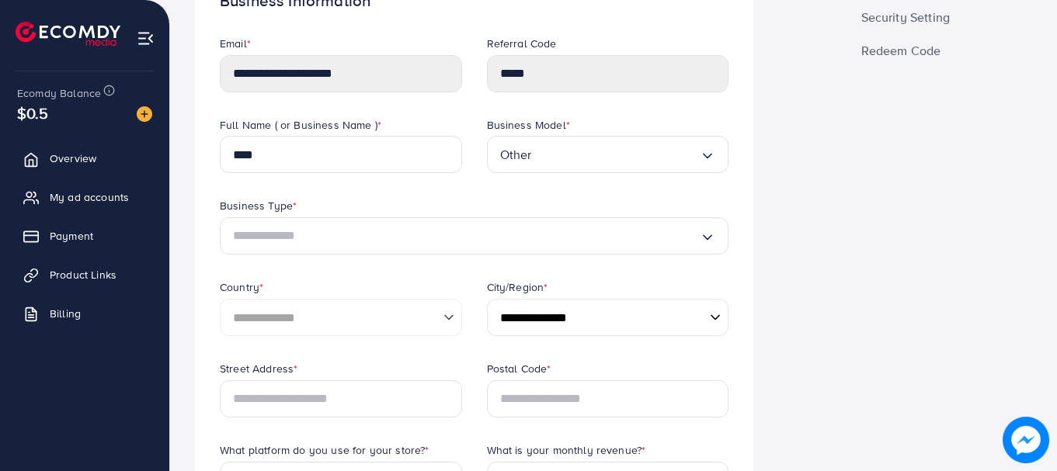
click at [705, 320] on select "**********" at bounding box center [608, 317] width 242 height 37
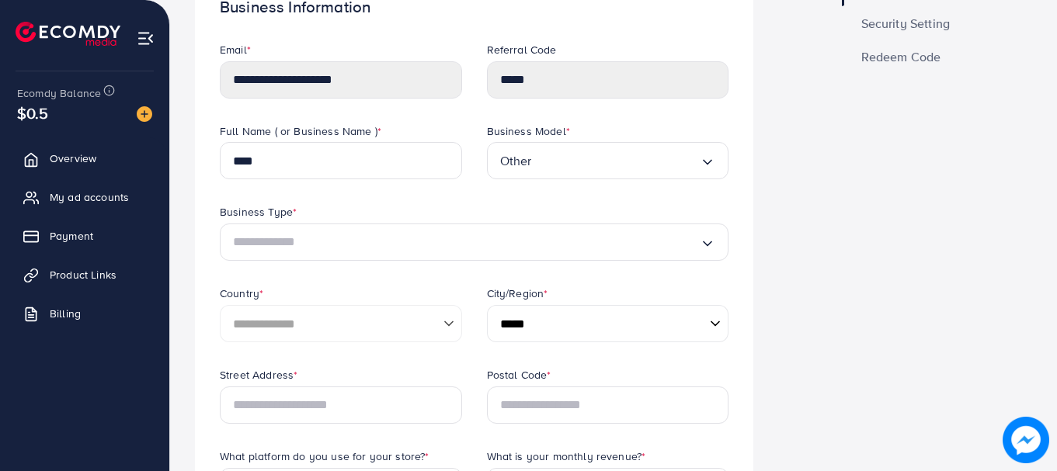
scroll to position [123, 0]
click at [705, 320] on select "**********" at bounding box center [608, 324] width 242 height 37
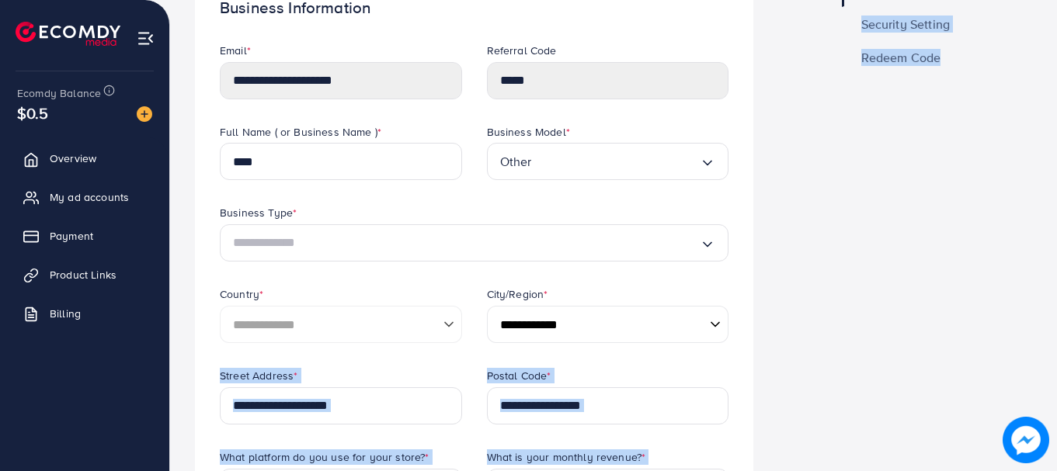
drag, startPoint x: 939, startPoint y: 208, endPoint x: 580, endPoint y: 316, distance: 374.6
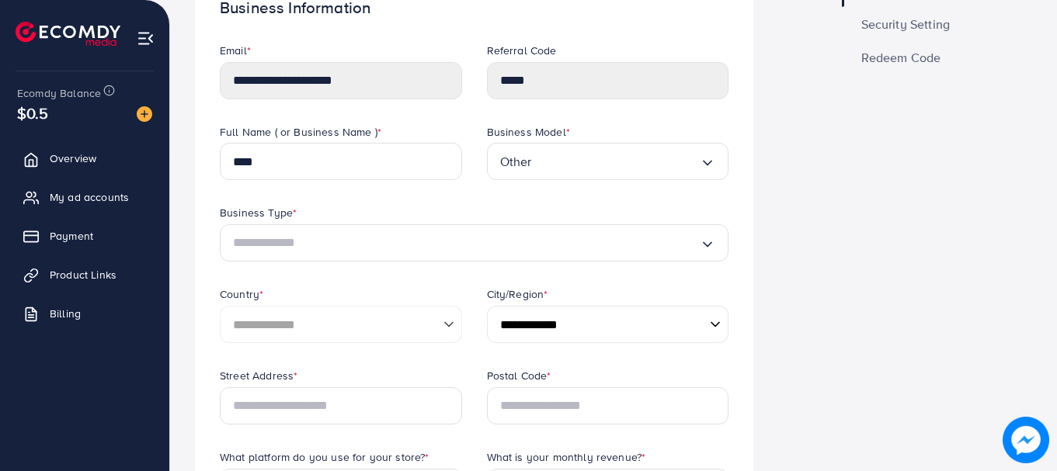
click at [715, 331] on select "**********" at bounding box center [608, 324] width 242 height 37
select select "********"
click at [487, 306] on select "**********" at bounding box center [608, 324] width 242 height 37
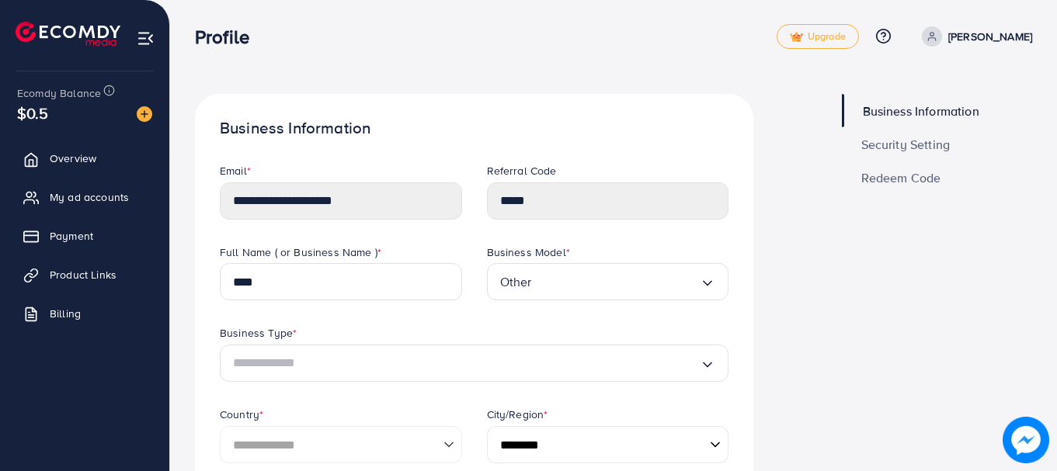
scroll to position [0, 0]
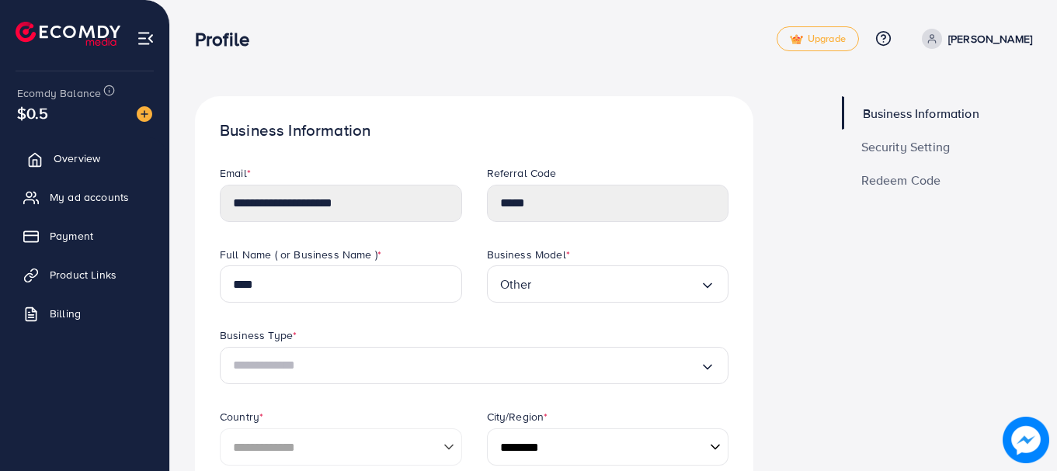
click at [52, 146] on link "Overview" at bounding box center [85, 158] width 146 height 31
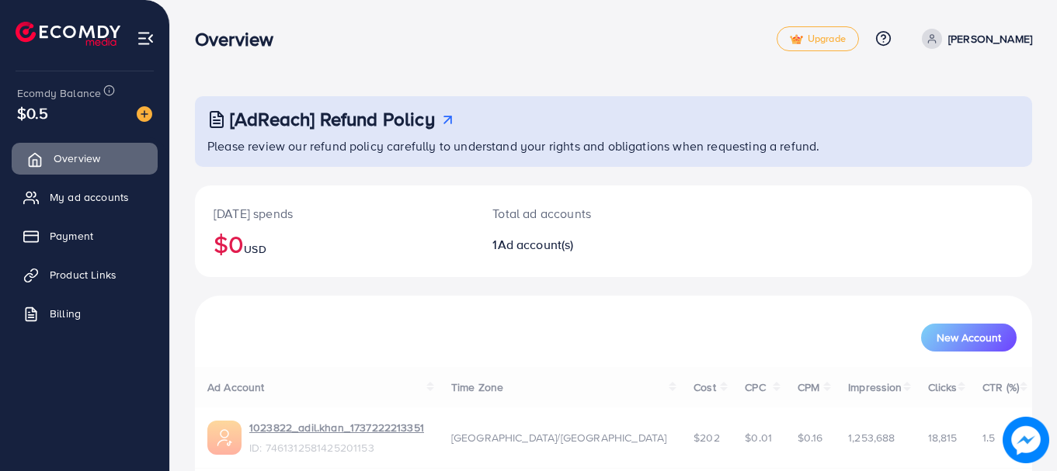
click at [60, 158] on span "Overview" at bounding box center [77, 159] width 47 height 16
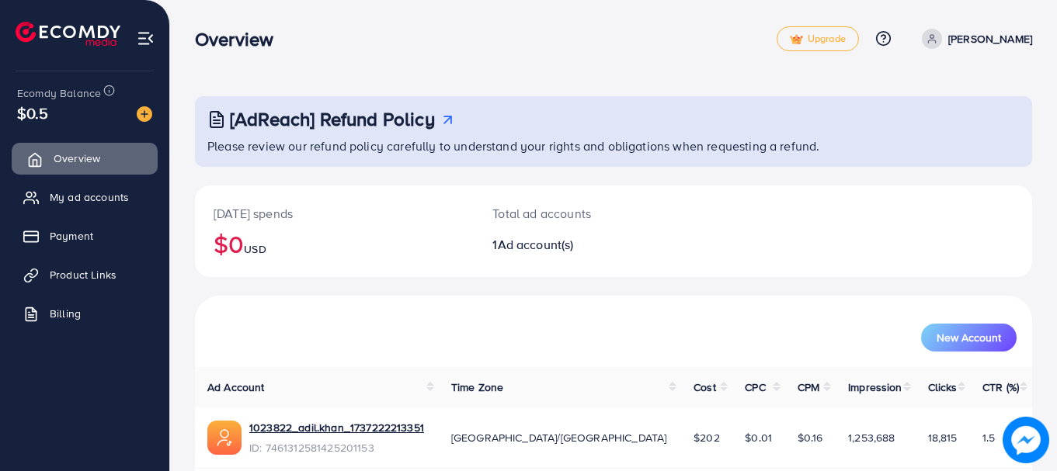
click at [100, 168] on link "Overview" at bounding box center [85, 158] width 146 height 31
click at [380, 36] on div "Overview" at bounding box center [486, 39] width 582 height 23
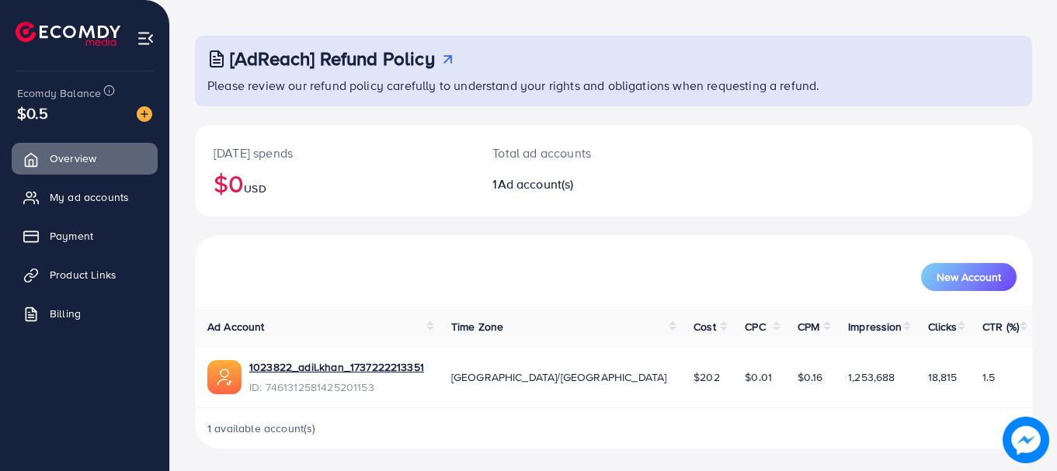
scroll to position [63, 0]
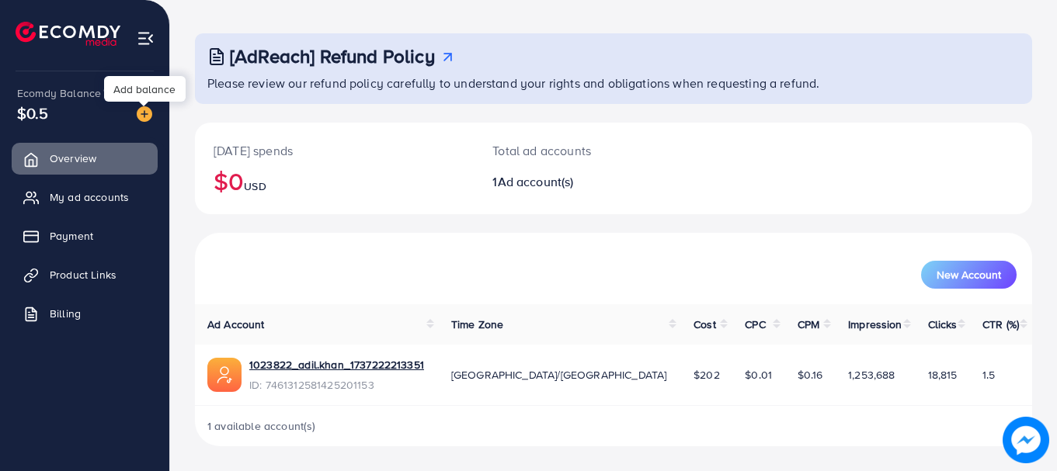
click at [144, 122] on img at bounding box center [145, 114] width 16 height 16
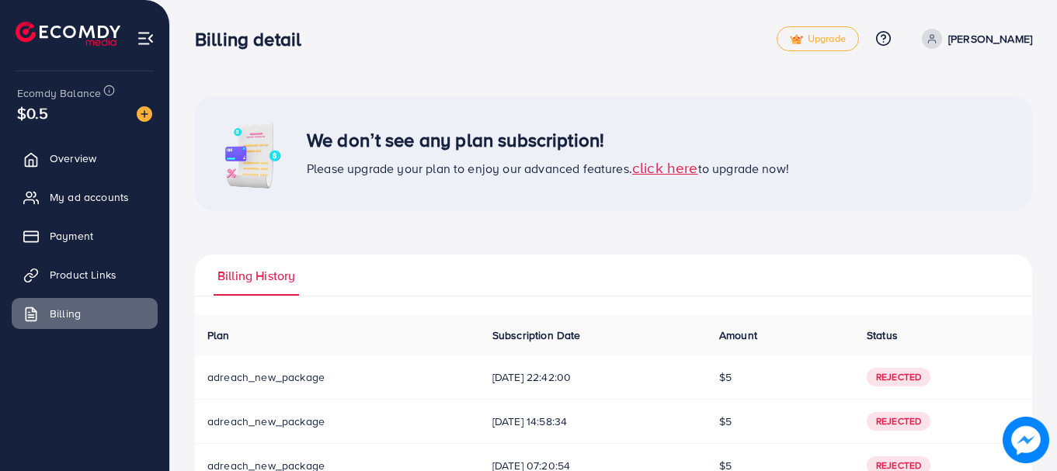
click at [369, 92] on div "We don’t see any plan subscription! Please upgrade your plan to enjoy our advan…" at bounding box center [613, 351] width 887 height 703
